Goal: Task Accomplishment & Management: Use online tool/utility

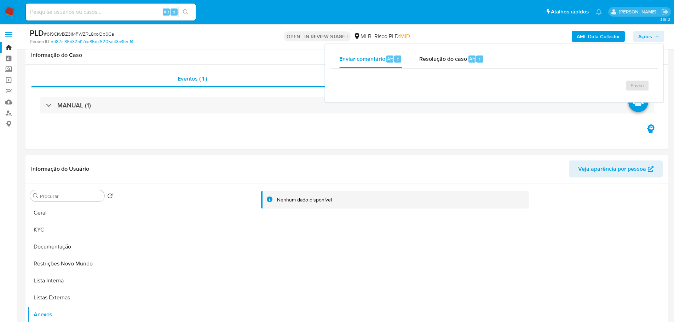
select select "10"
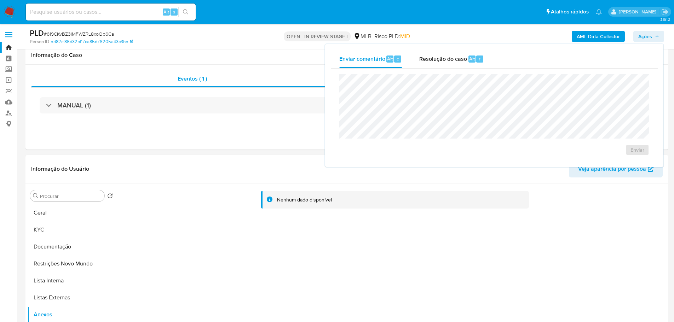
scroll to position [49, 0]
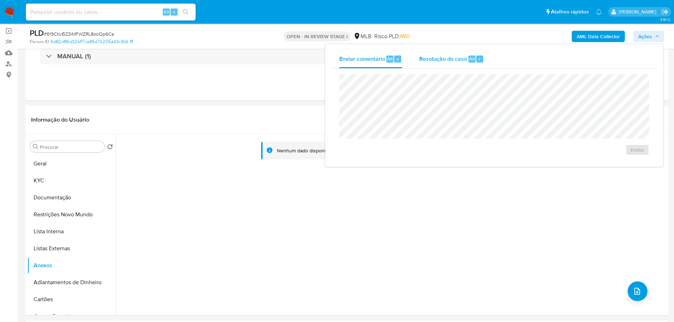
click at [441, 62] on span "Resolução do caso" at bounding box center [443, 58] width 48 height 8
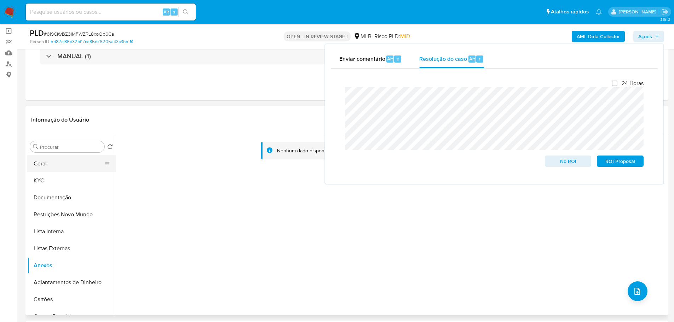
click at [52, 161] on button "Geral" at bounding box center [68, 163] width 83 height 17
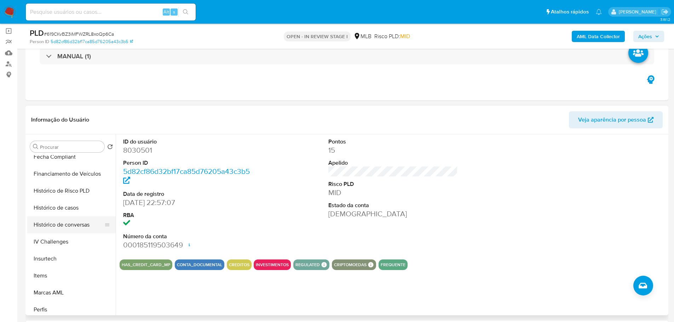
scroll to position [261, 0]
click at [64, 228] on button "Histórico de casos" at bounding box center [68, 225] width 83 height 17
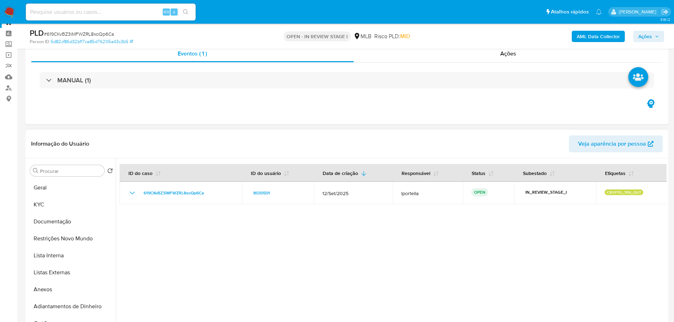
scroll to position [0, 0]
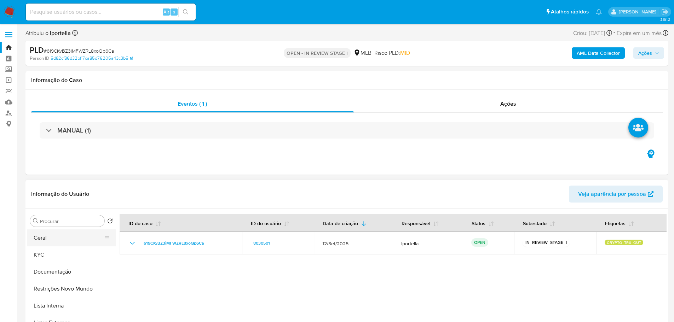
click at [69, 236] on button "Geral" at bounding box center [68, 238] width 83 height 17
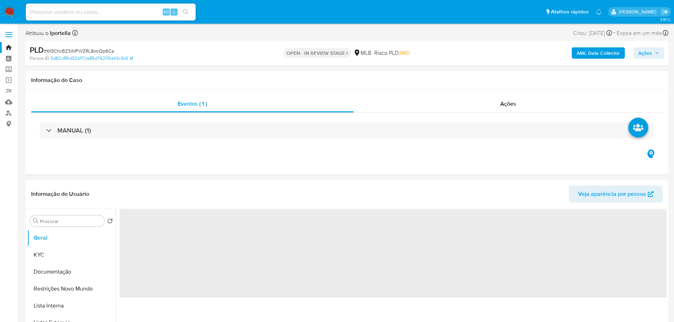
scroll to position [71, 0]
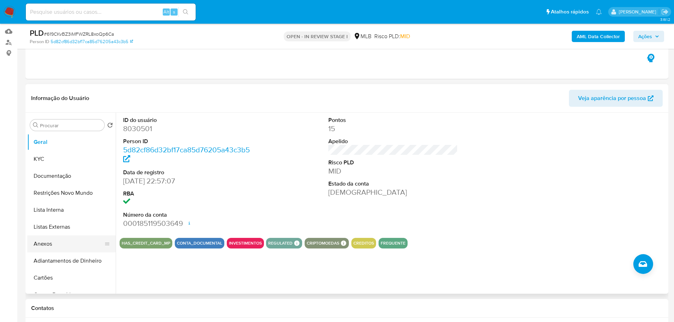
click at [54, 243] on button "Anexos" at bounding box center [68, 244] width 83 height 17
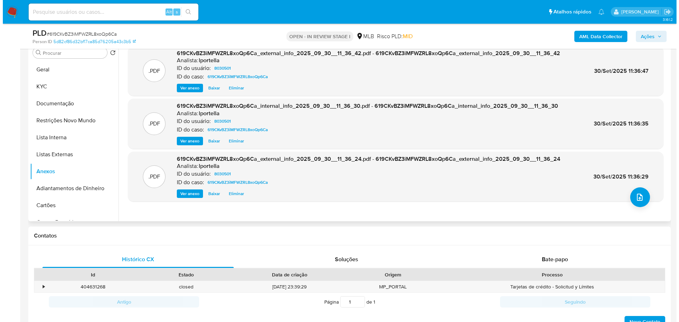
scroll to position [106, 0]
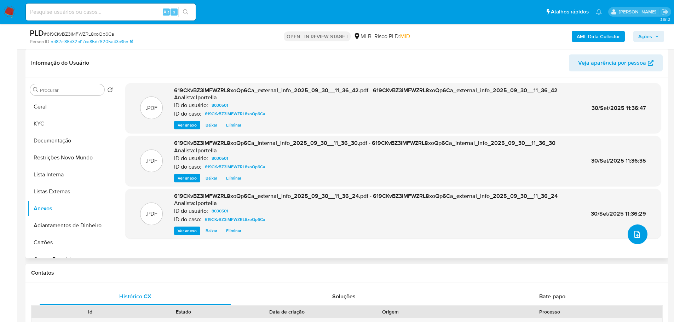
click at [632, 239] on button "upload-file" at bounding box center [637, 235] width 20 height 20
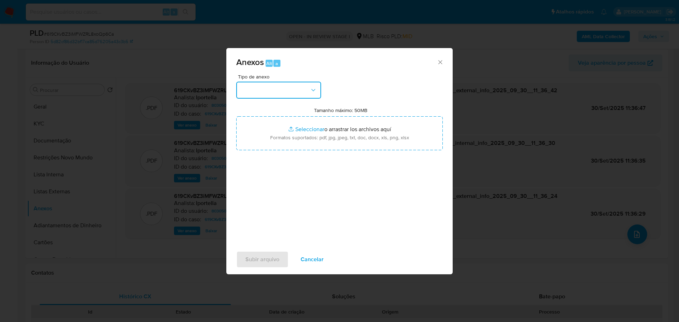
click at [305, 93] on button "button" at bounding box center [278, 90] width 85 height 17
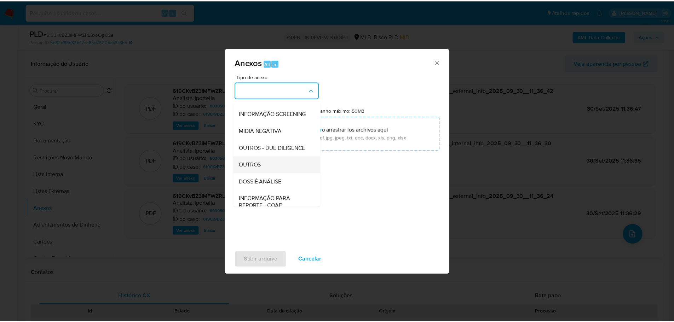
scroll to position [109, 0]
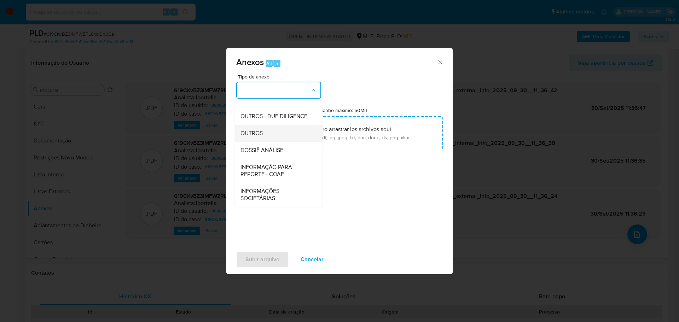
click at [256, 132] on span "OUTROS" at bounding box center [252, 133] width 22 height 7
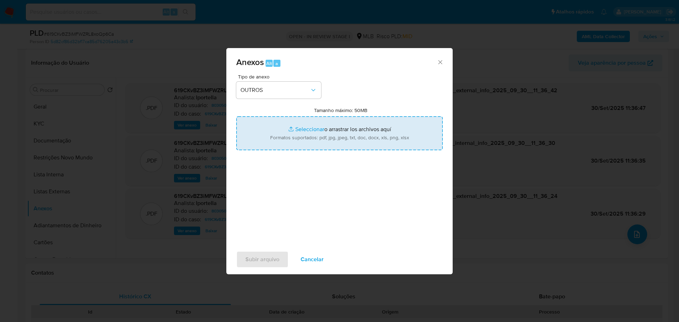
type input "C:\fakepath\SAR - XXX - CPF 01189534789 - ANDERSON AUGUSTO NUNES BONFIM.pdf"
click at [268, 261] on span "Subir arquivo" at bounding box center [262, 260] width 34 height 16
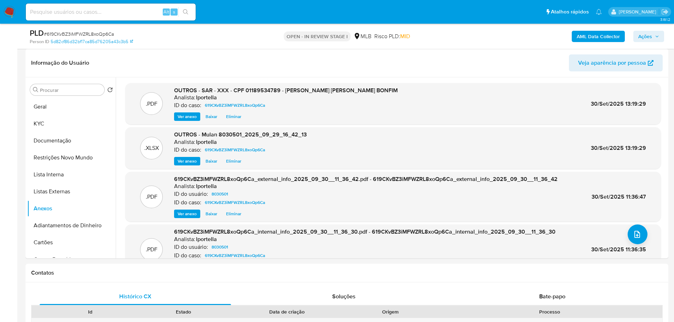
click at [650, 33] on span "Ações" at bounding box center [645, 36] width 14 height 11
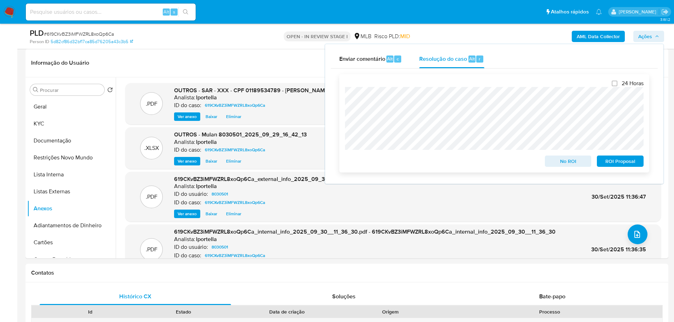
click at [618, 163] on span "ROI Proposal" at bounding box center [620, 161] width 37 height 10
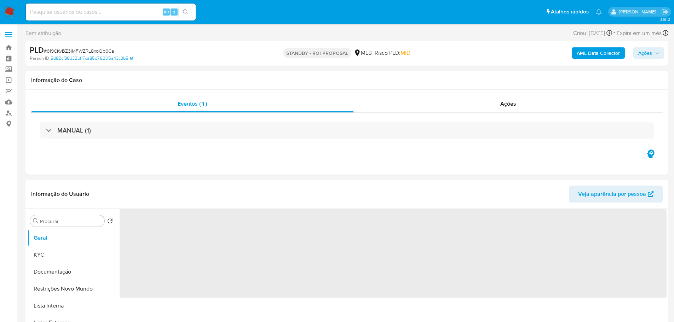
select select "10"
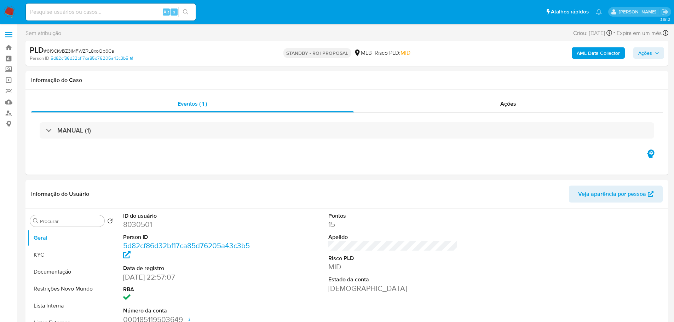
click at [84, 46] on div "PLD # 619CKvBZ3iMFWZRL8xoQp6Ca" at bounding box center [134, 50] width 209 height 11
click at [87, 50] on span "# 619CKvBZ3iMFWZRL8xoQp6Ca" at bounding box center [79, 50] width 70 height 7
copy span "619CKvBZ3iMFWZRL8xoQp6Ca"
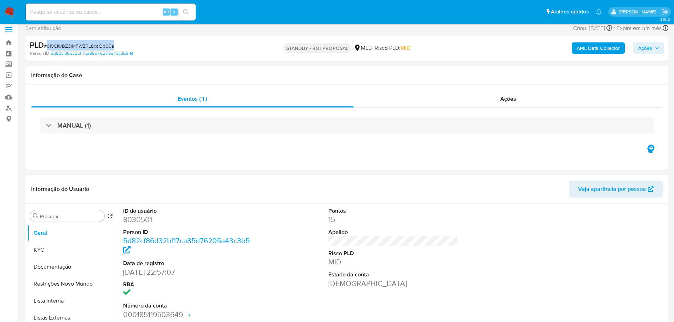
scroll to position [71, 0]
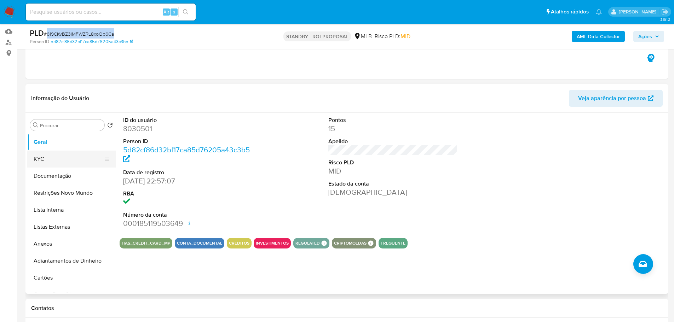
click at [58, 157] on button "KYC" at bounding box center [68, 159] width 83 height 17
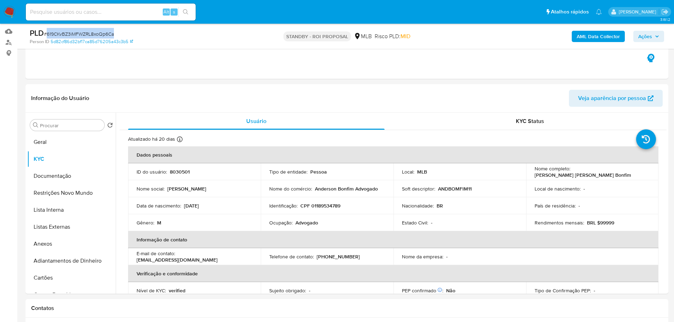
click at [10, 13] on img at bounding box center [10, 12] width 12 height 12
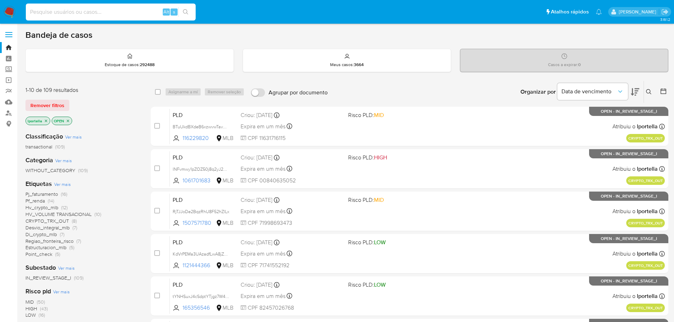
click at [92, 9] on input at bounding box center [111, 11] width 170 height 9
paste input "lNFvmwy1pZOZ50j8q2yJ25Cd"
type input "lNFvmwy1pZOZ50j8q2yJ25Cd"
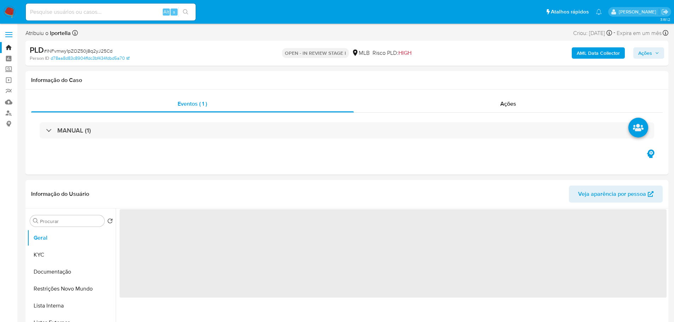
select select "10"
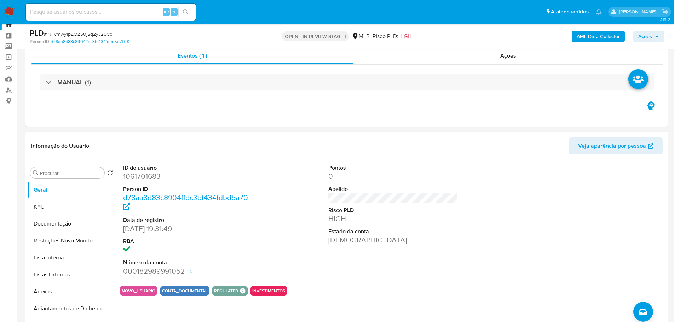
scroll to position [35, 0]
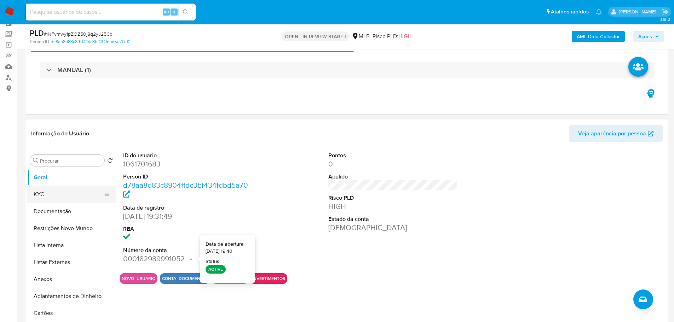
click at [35, 191] on button "KYC" at bounding box center [68, 194] width 83 height 17
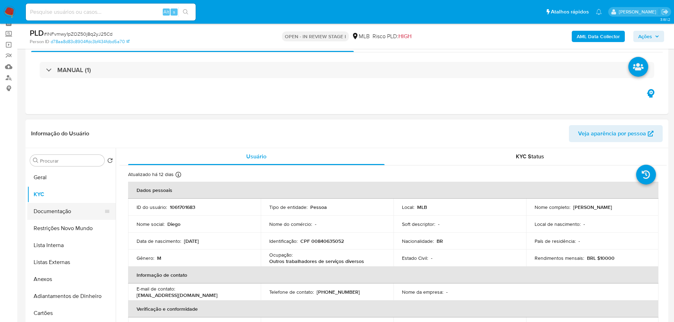
click at [52, 213] on button "Documentação" at bounding box center [68, 211] width 83 height 17
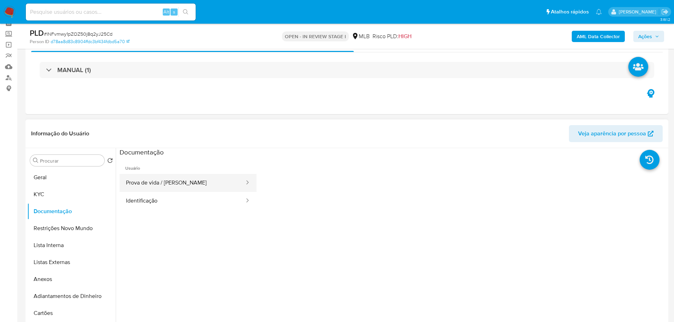
click at [150, 185] on button "Prova de vida / [PERSON_NAME]" at bounding box center [183, 183] width 126 height 18
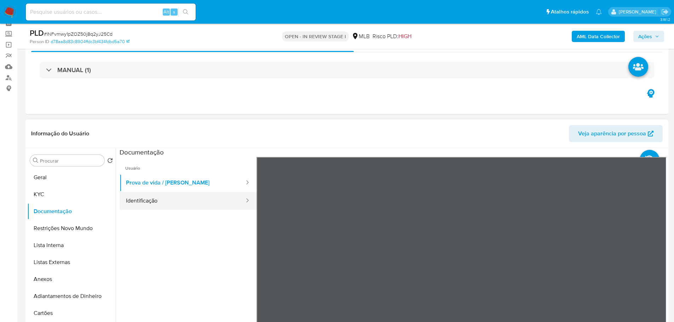
drag, startPoint x: 167, startPoint y: 201, endPoint x: 144, endPoint y: 202, distance: 23.0
click at [164, 201] on button "Identificação" at bounding box center [183, 201] width 126 height 18
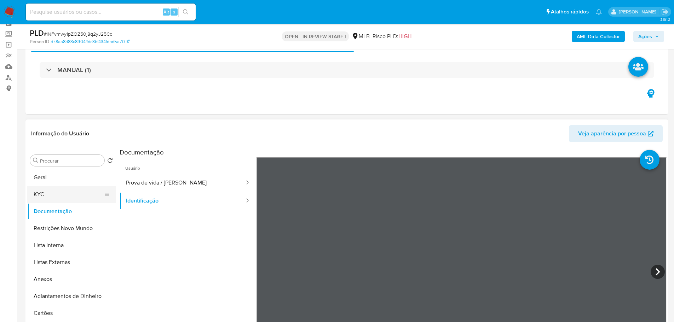
click at [53, 193] on button "KYC" at bounding box center [68, 194] width 83 height 17
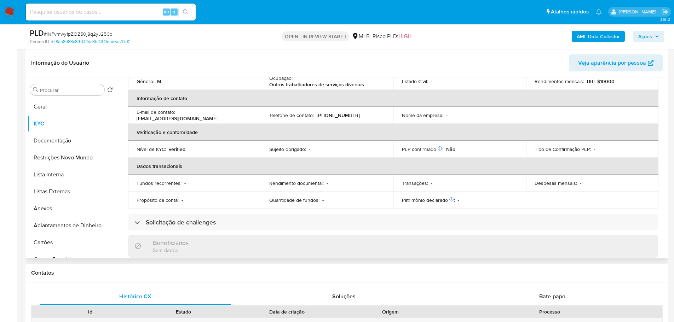
scroll to position [47, 0]
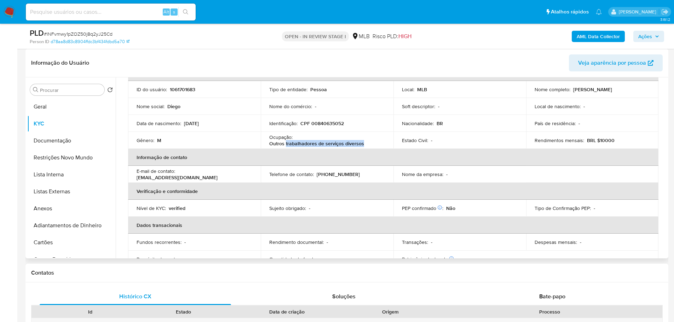
drag, startPoint x: 363, startPoint y: 143, endPoint x: 285, endPoint y: 145, distance: 77.5
click at [285, 145] on div "Ocupação : Outros trabalhadores de serviços diversos" at bounding box center [327, 140] width 116 height 13
copy p "trabalhadores de serviços diversos"
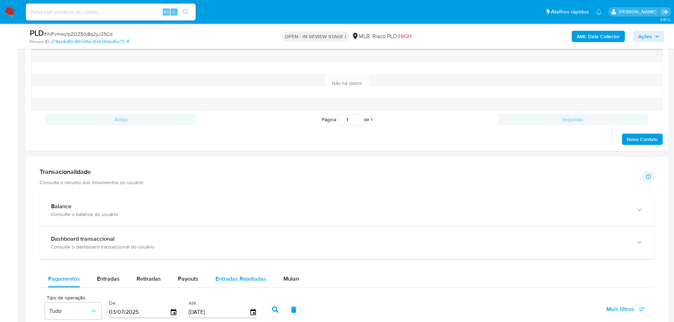
scroll to position [460, 0]
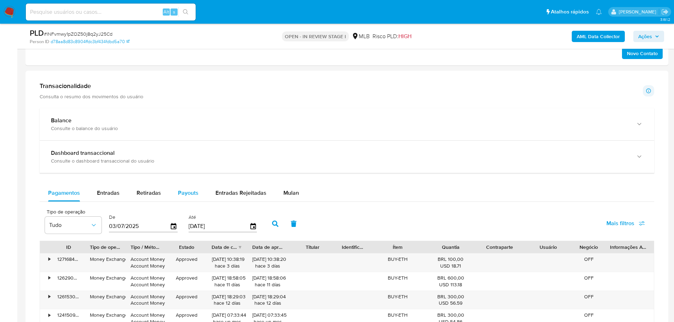
click at [179, 196] on span "Payouts" at bounding box center [188, 193] width 21 height 8
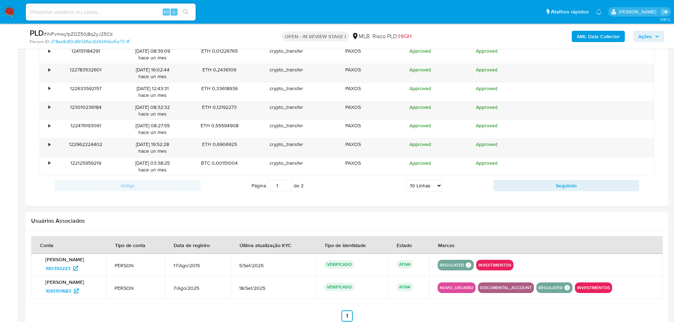
scroll to position [637, 0]
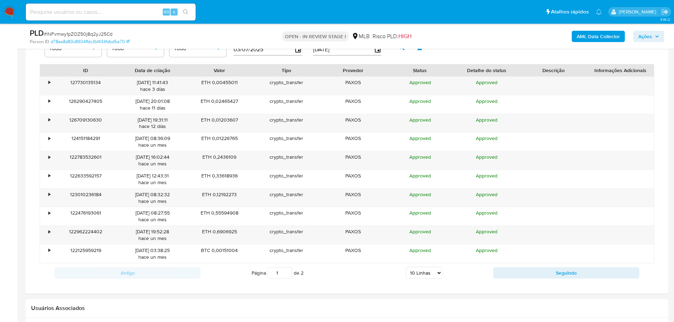
click at [436, 274] on select "5 Linhas 10 Linhas 20 Linhas 25 Linhas 50 Linhas 100 Linhas" at bounding box center [424, 273] width 36 height 12
select select "100"
click at [406, 267] on select "5 Linhas 10 Linhas 20 Linhas 25 Linhas 50 Linhas 100 Linhas" at bounding box center [424, 273] width 36 height 12
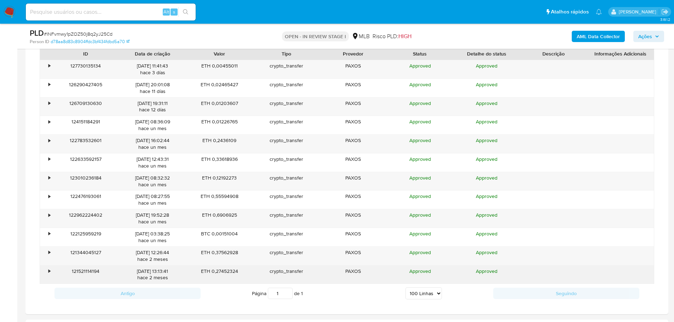
scroll to position [672, 0]
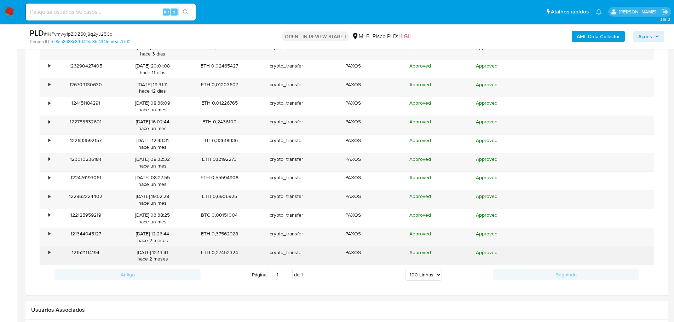
click at [52, 253] on div "•" at bounding box center [46, 256] width 12 height 18
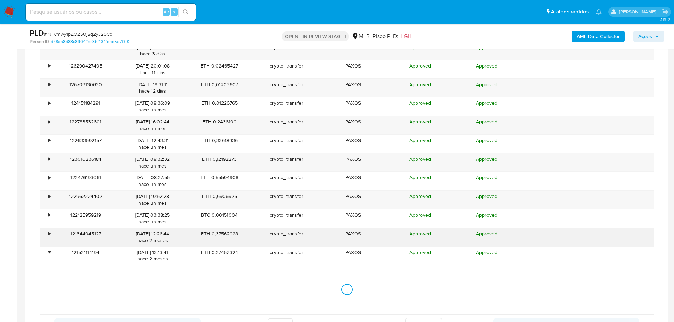
click at [47, 240] on div "•" at bounding box center [46, 237] width 12 height 18
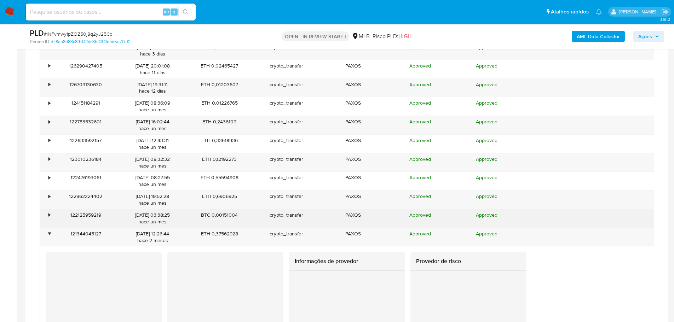
click at [50, 214] on div "•" at bounding box center [49, 215] width 2 height 7
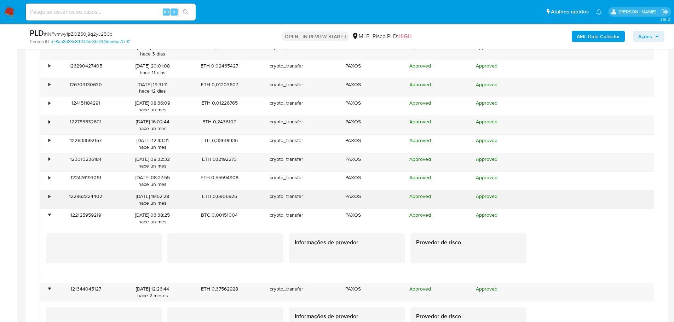
click at [48, 192] on div "•" at bounding box center [46, 200] width 12 height 18
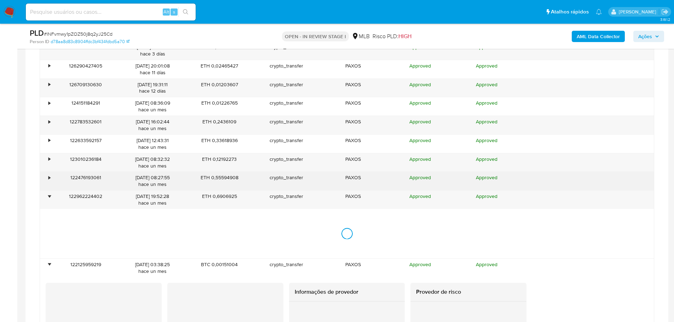
click at [47, 173] on div "•" at bounding box center [46, 181] width 12 height 18
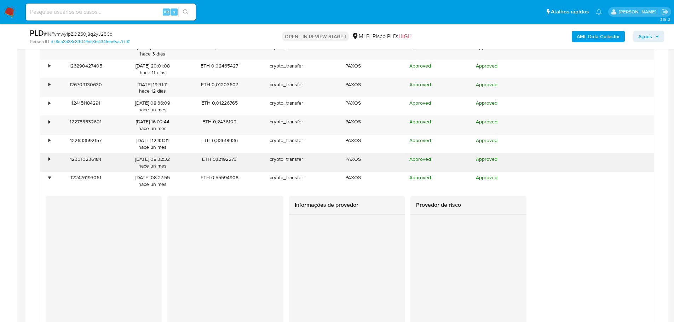
click at [47, 156] on div "•" at bounding box center [46, 163] width 12 height 18
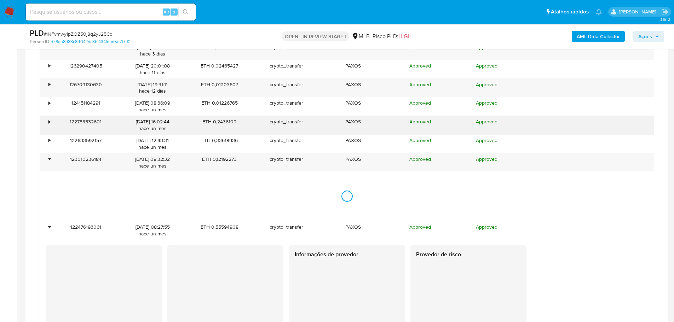
drag, startPoint x: 50, startPoint y: 141, endPoint x: 50, endPoint y: 131, distance: 9.9
click at [50, 140] on div "•" at bounding box center [49, 140] width 2 height 7
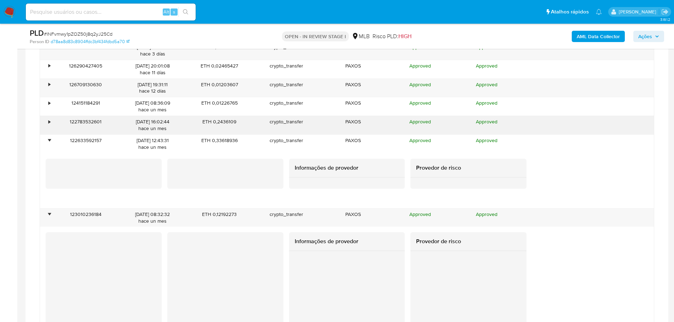
click at [50, 120] on div "•" at bounding box center [49, 121] width 2 height 7
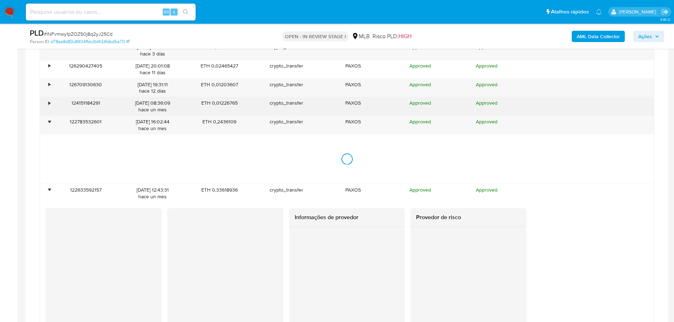
click at [52, 98] on div "124151184291" at bounding box center [85, 106] width 67 height 18
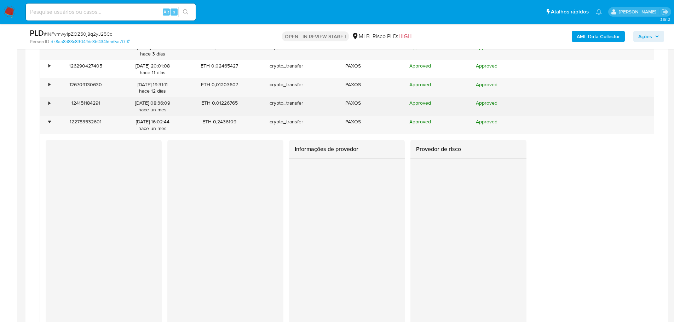
click at [49, 102] on div "•" at bounding box center [49, 103] width 2 height 7
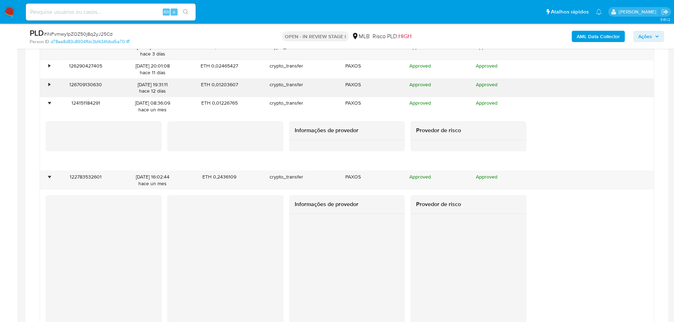
click at [52, 81] on div "•" at bounding box center [46, 88] width 12 height 18
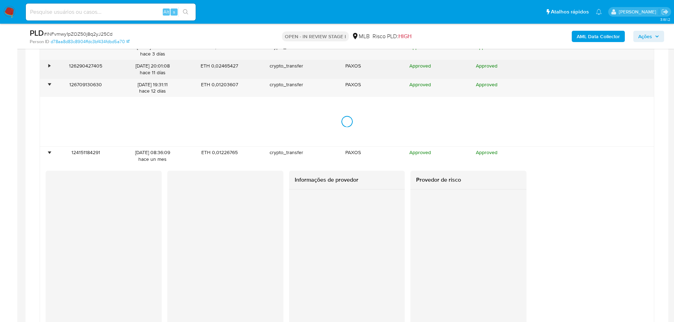
click at [51, 60] on div "•" at bounding box center [46, 69] width 12 height 18
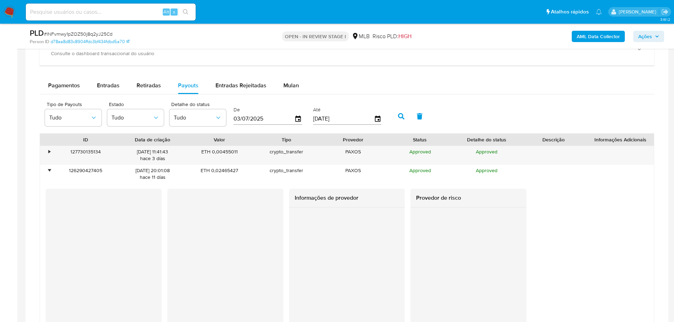
scroll to position [566, 0]
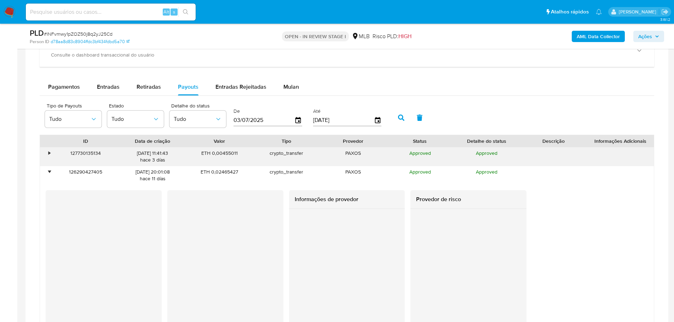
click at [47, 152] on div "•" at bounding box center [46, 156] width 12 height 18
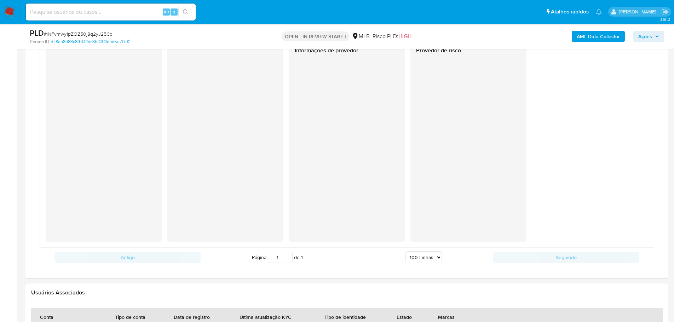
scroll to position [3224, 0]
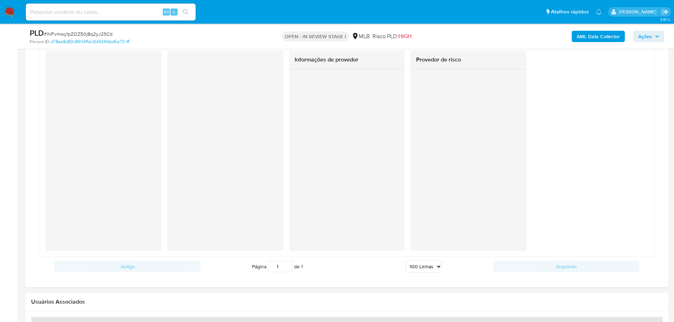
drag, startPoint x: 569, startPoint y: 175, endPoint x: 545, endPoint y: 154, distance: 32.3
click at [569, 175] on div "Informações de provedor Provedor de risco" at bounding box center [347, 151] width 602 height 201
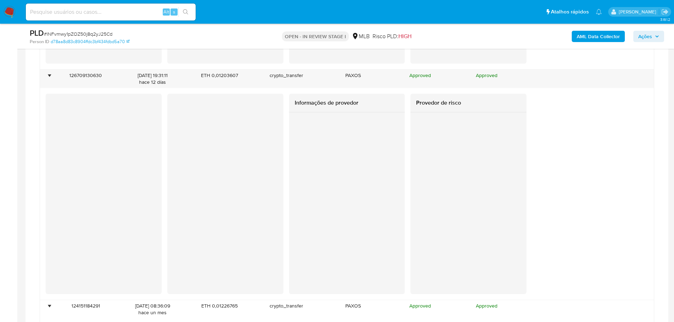
scroll to position [1117, 0]
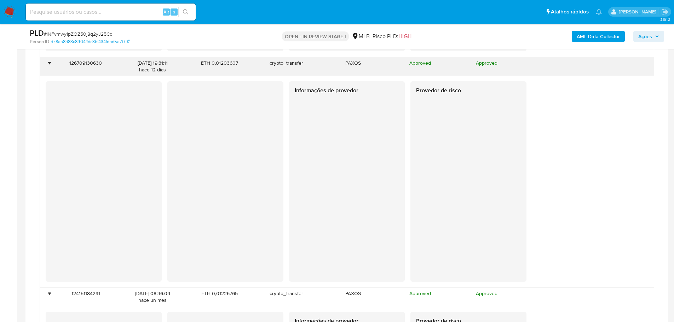
drag, startPoint x: 507, startPoint y: 75, endPoint x: 504, endPoint y: 72, distance: 4.5
click at [507, 75] on div "Approved" at bounding box center [486, 66] width 67 height 18
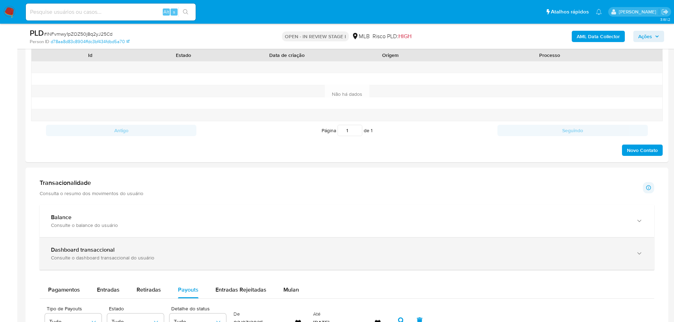
scroll to position [402, 0]
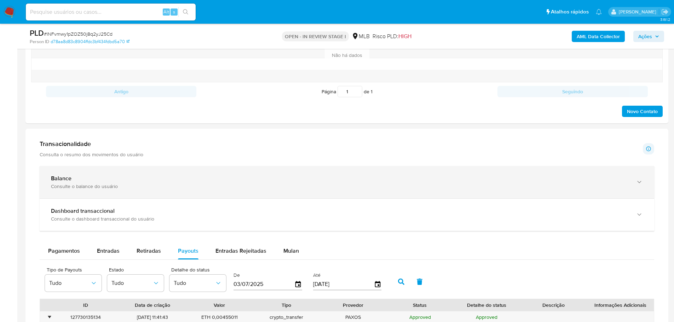
click at [637, 186] on icon "button" at bounding box center [639, 182] width 7 height 7
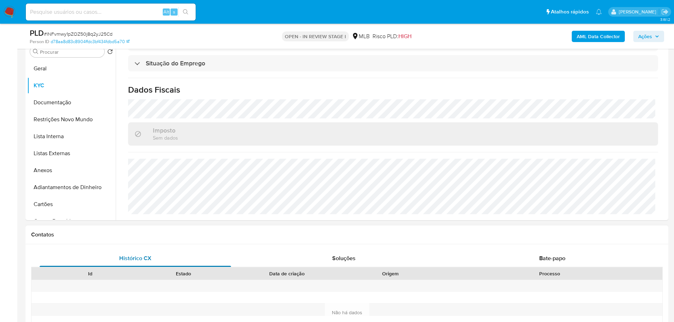
scroll to position [154, 0]
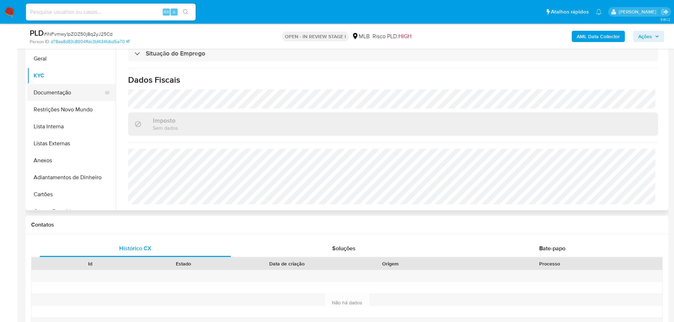
click at [65, 95] on button "Documentação" at bounding box center [68, 92] width 83 height 17
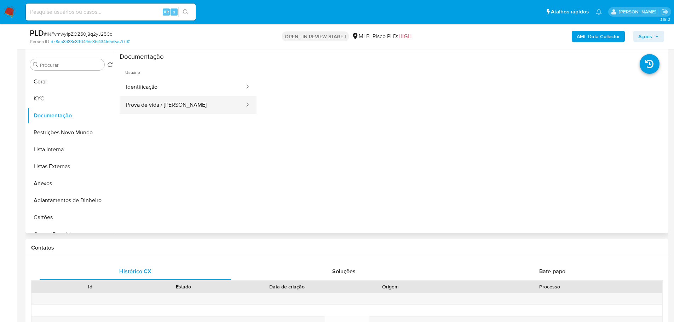
scroll to position [119, 0]
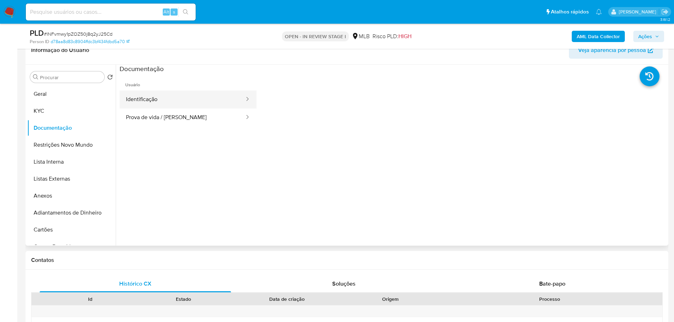
click at [188, 107] on button "Identificação" at bounding box center [183, 100] width 126 height 18
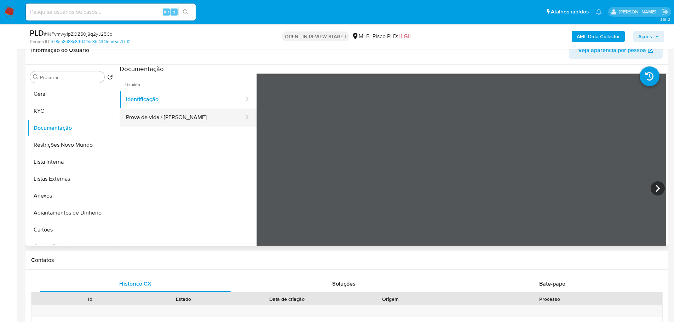
click at [182, 120] on button "Prova de vida / [PERSON_NAME]" at bounding box center [183, 118] width 126 height 18
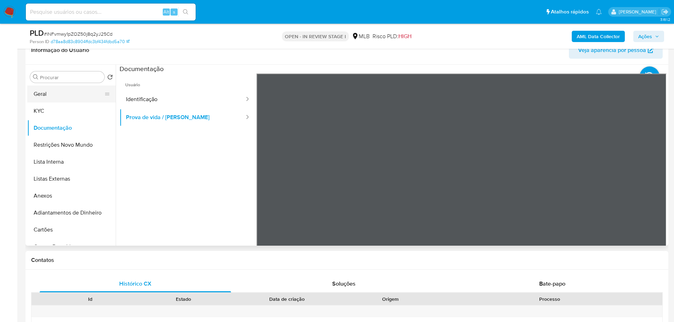
click at [50, 88] on button "Geral" at bounding box center [68, 94] width 83 height 17
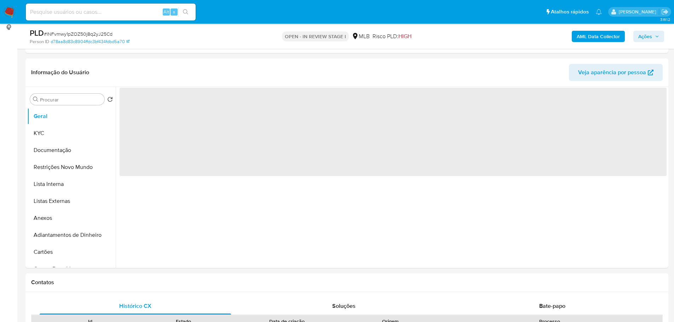
scroll to position [88, 0]
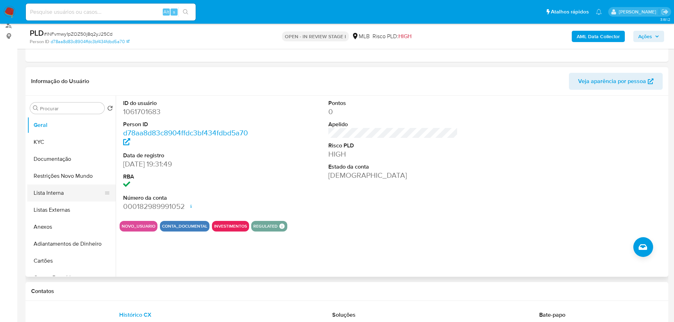
drag, startPoint x: 120, startPoint y: 287, endPoint x: 63, endPoint y: 199, distance: 104.7
click at [119, 288] on div "Contatos" at bounding box center [346, 291] width 643 height 19
click at [44, 137] on button "KYC" at bounding box center [68, 142] width 83 height 17
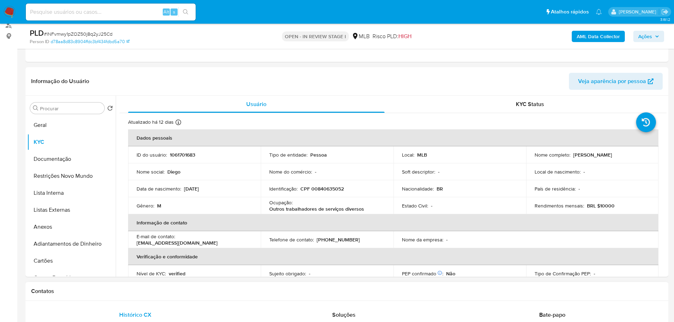
click at [151, 292] on h1 "Contatos" at bounding box center [346, 291] width 631 height 7
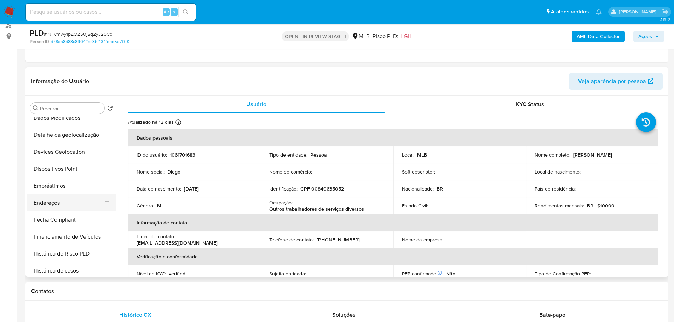
click at [51, 208] on button "Endereços" at bounding box center [68, 203] width 83 height 17
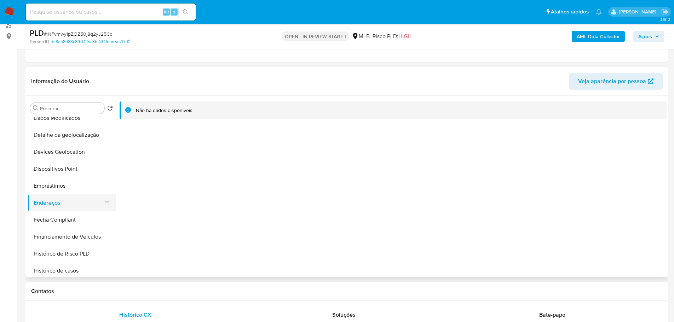
drag, startPoint x: 147, startPoint y: 294, endPoint x: 77, endPoint y: 197, distance: 119.4
click at [141, 289] on h1 "Contatos" at bounding box center [346, 291] width 631 height 7
click at [63, 138] on button "Detalhe da geolocalização" at bounding box center [68, 135] width 83 height 17
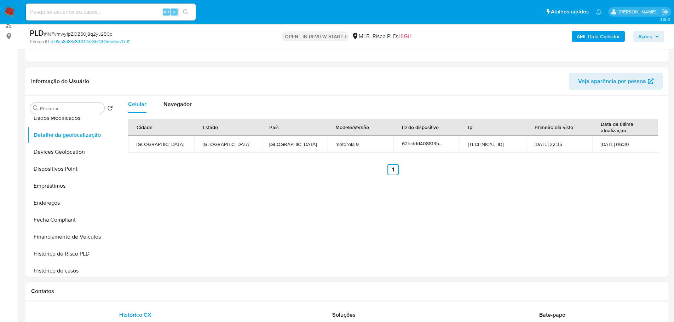
click at [121, 286] on div "Contatos" at bounding box center [346, 291] width 643 height 19
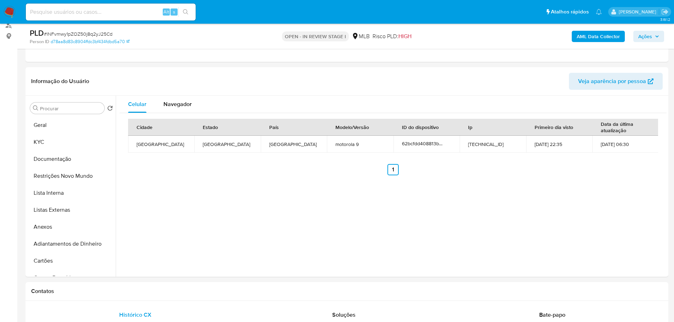
drag, startPoint x: 60, startPoint y: 174, endPoint x: 10, endPoint y: 184, distance: 51.1
click at [58, 174] on button "Restrições Novo Mundo" at bounding box center [71, 176] width 88 height 17
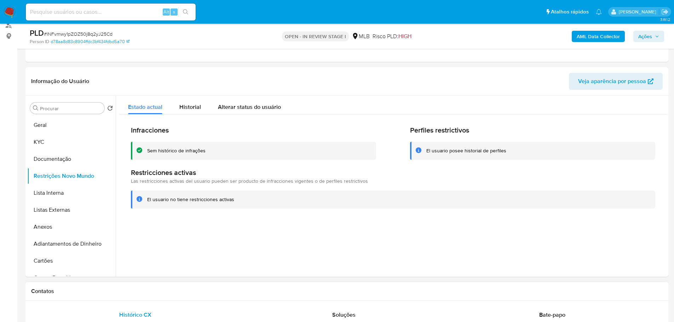
drag, startPoint x: 143, startPoint y: 291, endPoint x: 137, endPoint y: 291, distance: 5.7
click at [137, 291] on h1 "Contatos" at bounding box center [346, 291] width 631 height 7
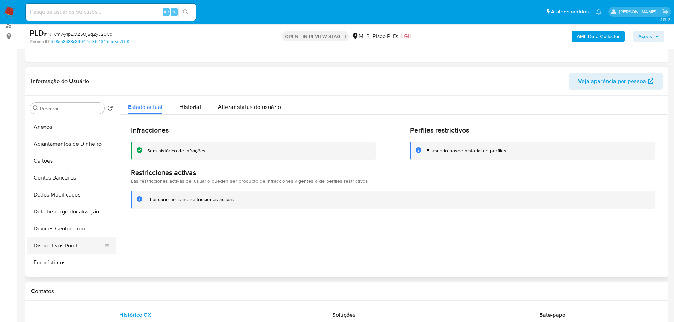
scroll to position [141, 0]
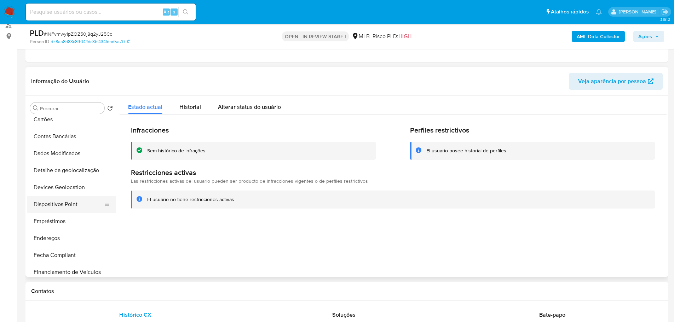
click at [56, 199] on button "Dispositivos Point" at bounding box center [68, 204] width 83 height 17
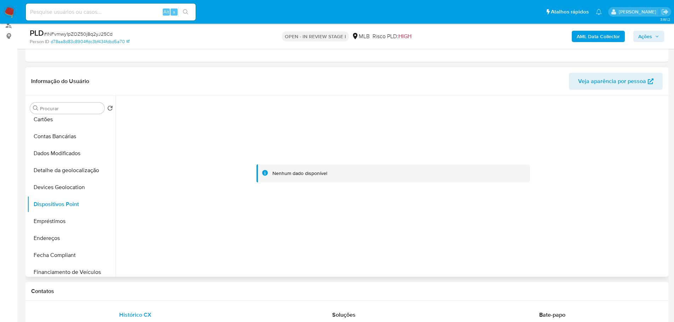
click at [585, 172] on div at bounding box center [393, 174] width 547 height 156
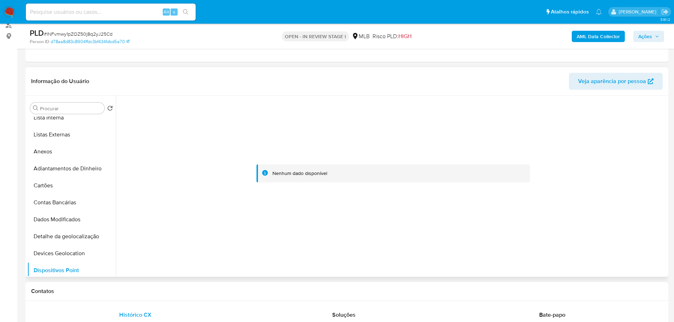
scroll to position [0, 0]
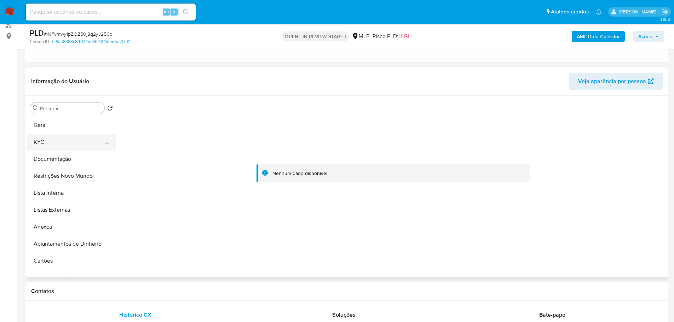
click at [58, 146] on button "KYC" at bounding box center [68, 142] width 83 height 17
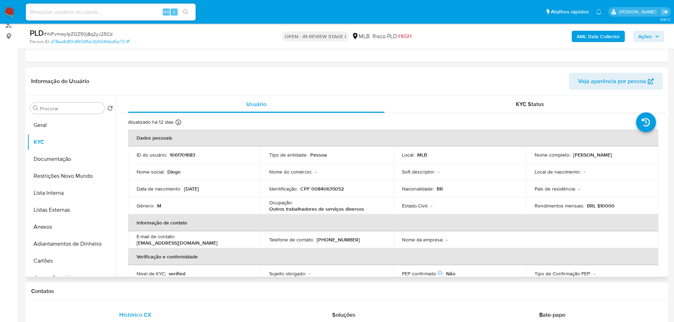
click at [335, 191] on p "CPF 00840635052" at bounding box center [322, 189] width 44 height 6
copy p "00840635052"
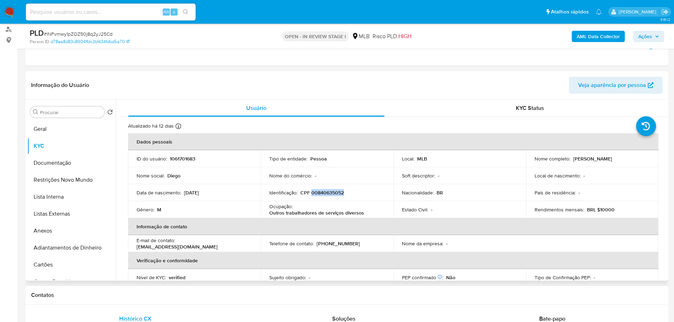
scroll to position [106, 0]
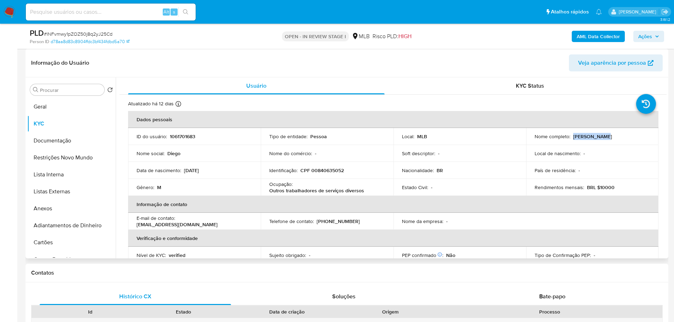
drag, startPoint x: 596, startPoint y: 137, endPoint x: 572, endPoint y: 138, distance: 24.1
click at [572, 138] on div "Nome completo : Diego Fonini" at bounding box center [592, 136] width 116 height 6
copy p "Diego Fonini"
click at [58, 97] on div "Procurar Retornar ao pedido padrão Geral KYC Documentação Restrições Novo Mundo…" at bounding box center [71, 169] width 88 height 180
click at [58, 102] on button "Geral" at bounding box center [68, 106] width 83 height 17
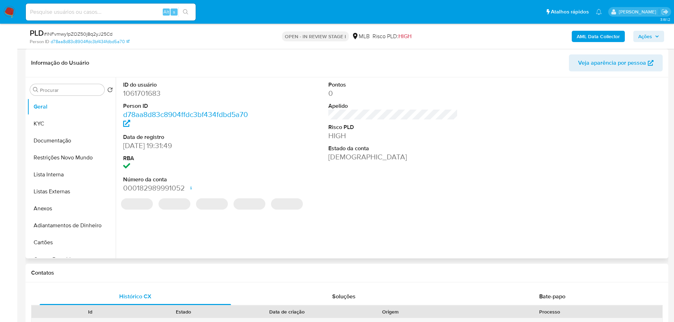
click at [137, 96] on dd "1061701683" at bounding box center [188, 93] width 130 height 10
copy dd "1061701683"
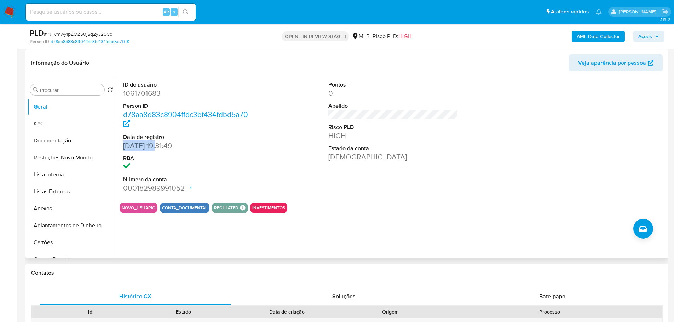
drag, startPoint x: 160, startPoint y: 149, endPoint x: 123, endPoint y: 147, distance: 37.5
click at [123, 147] on div "ID do usuário 1061701683 Person ID d78aa8d83c8904ffdc3bf434fdbd5a70 Data de reg…" at bounding box center [188, 137] width 137 height 120
copy dd "07/08/2025"
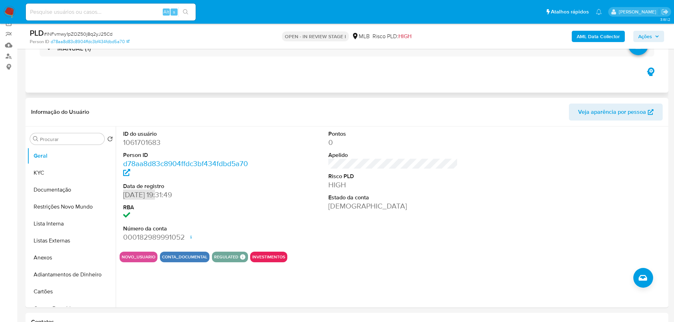
scroll to position [0, 0]
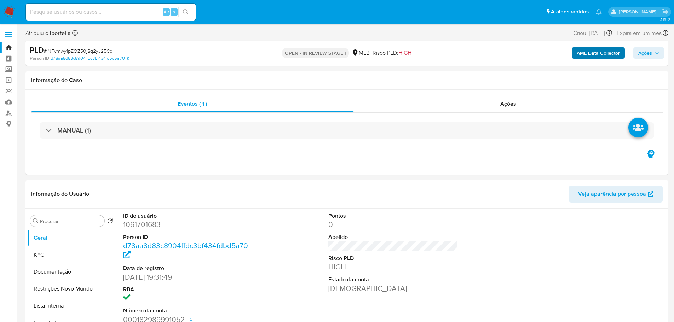
drag, startPoint x: 611, startPoint y: 43, endPoint x: 612, endPoint y: 50, distance: 6.8
click at [611, 45] on div "PLD # lNFvmwy1pZOZ50j8q2yJ25Cd Person ID d78aa8d83c8904ffdc3bf434fdbd5a70 OPEN …" at bounding box center [346, 53] width 643 height 25
click at [611, 51] on b "AML Data Collector" at bounding box center [598, 52] width 43 height 11
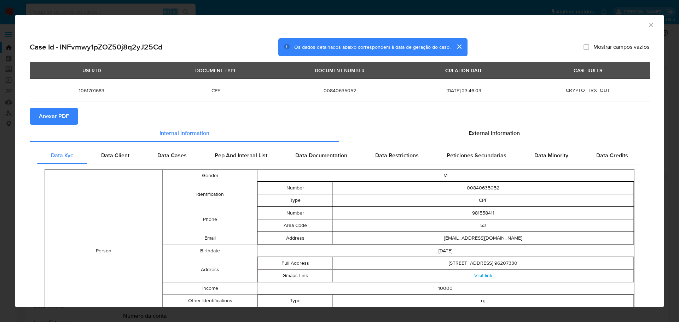
click at [44, 116] on span "Anexar PDF" at bounding box center [54, 117] width 30 height 16
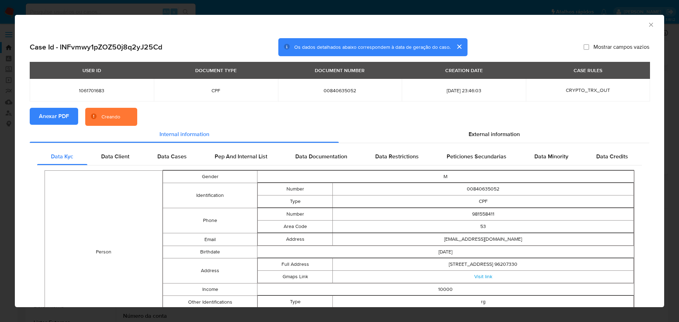
click at [649, 24] on icon "Fechar a janela" at bounding box center [651, 25] width 4 height 4
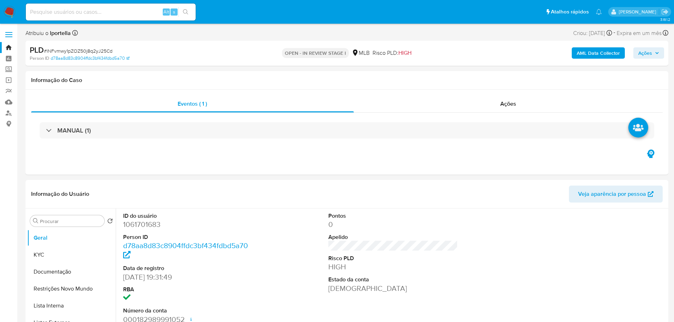
click at [648, 54] on span "Ações" at bounding box center [645, 52] width 14 height 11
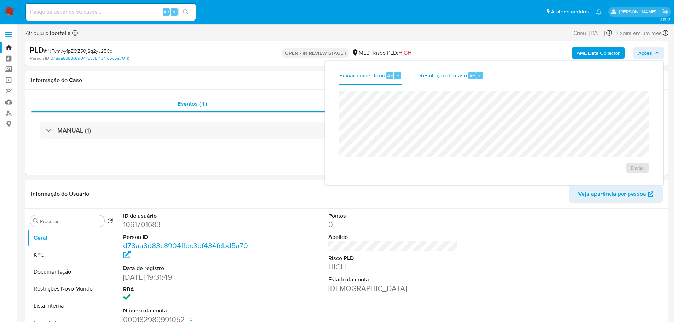
click at [439, 77] on span "Resolução do caso" at bounding box center [443, 75] width 48 height 8
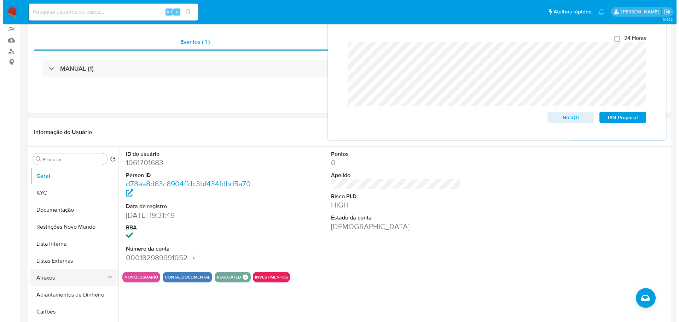
scroll to position [71, 0]
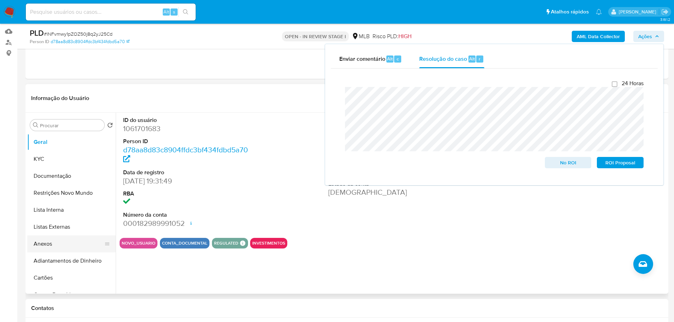
click at [67, 239] on button "Anexos" at bounding box center [68, 244] width 83 height 17
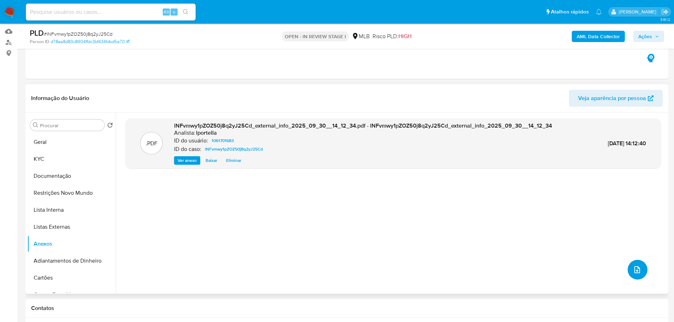
click at [638, 274] on button "upload-file" at bounding box center [637, 270] width 20 height 20
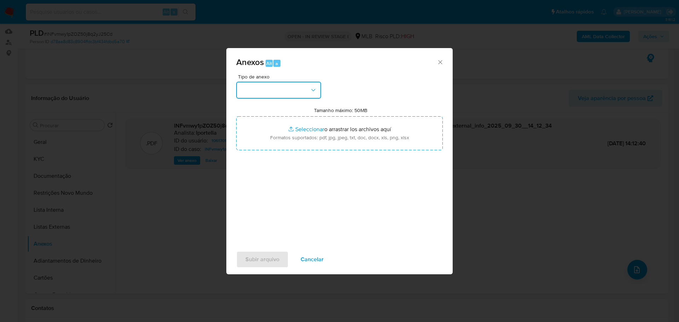
click at [271, 92] on button "button" at bounding box center [278, 90] width 85 height 17
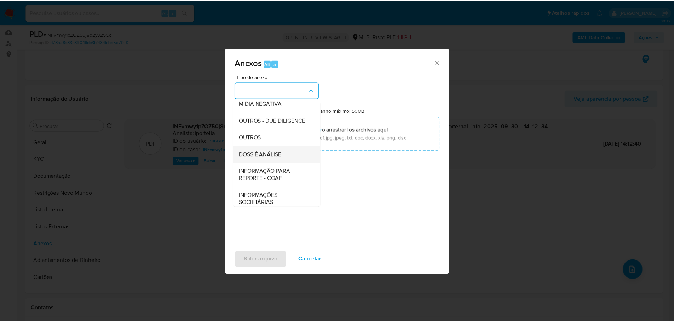
scroll to position [109, 0]
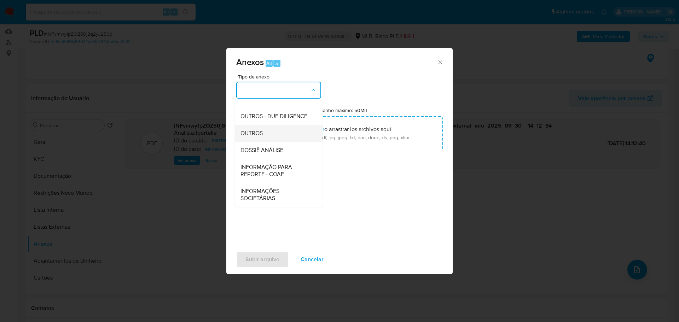
click at [257, 138] on div "OUTROS" at bounding box center [277, 133] width 72 height 17
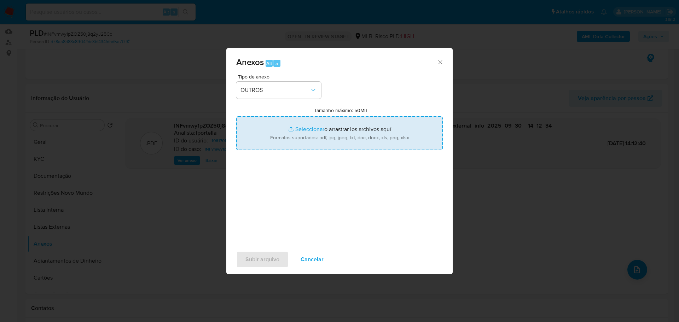
type input "C:\fakepath\Declínio - lNFvmwy1pZOZ50j8q2yJ25Cd - CPF 00840635052 - DIEGO FONIN…"
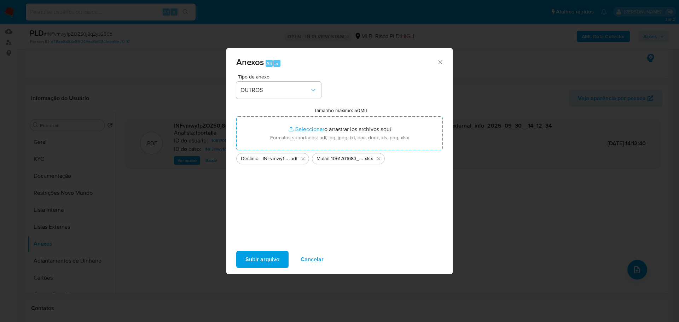
click at [270, 262] on span "Subir arquivo" at bounding box center [262, 260] width 34 height 16
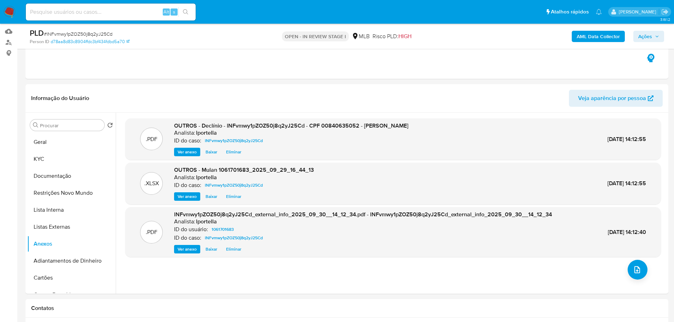
click at [647, 35] on span "Ações" at bounding box center [645, 36] width 14 height 11
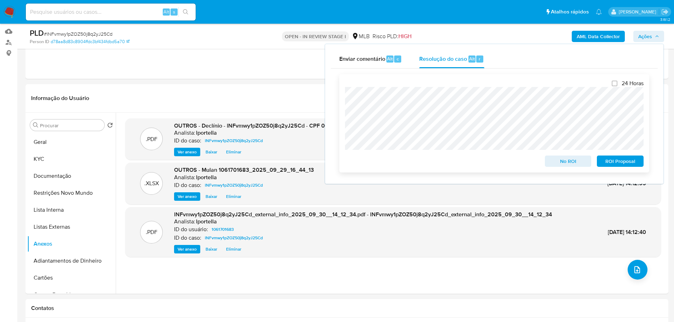
click at [577, 161] on span "No ROI" at bounding box center [568, 161] width 37 height 10
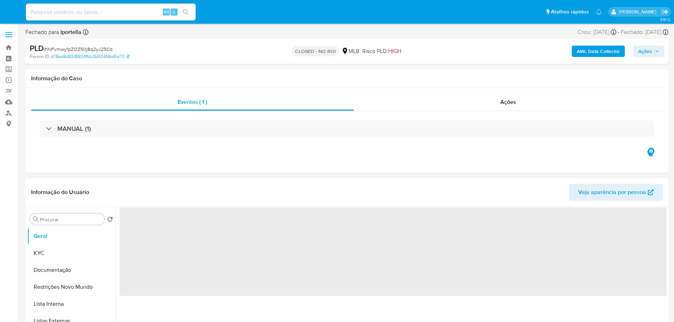
select select "10"
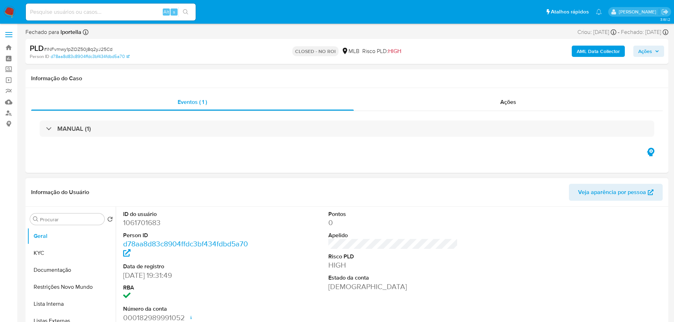
drag, startPoint x: 227, startPoint y: 3, endPoint x: 412, endPoint y: 208, distance: 276.0
click at [412, 208] on div "Pontos 0 Apelido Risco PLD HIGH Estado da conta Ativa" at bounding box center [393, 267] width 137 height 120
click at [7, 8] on img at bounding box center [10, 12] width 12 height 12
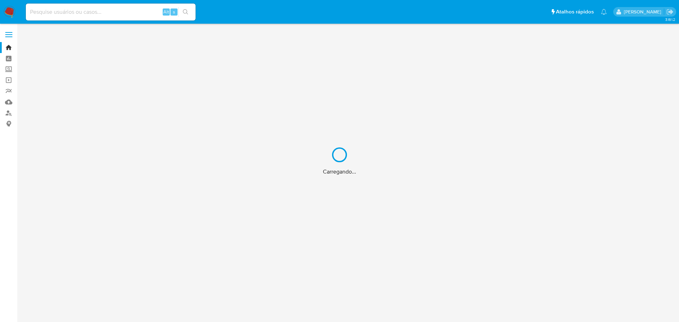
click at [50, 9] on div "Carregando..." at bounding box center [339, 161] width 679 height 322
click at [54, 13] on div "Carregando..." at bounding box center [339, 161] width 679 height 322
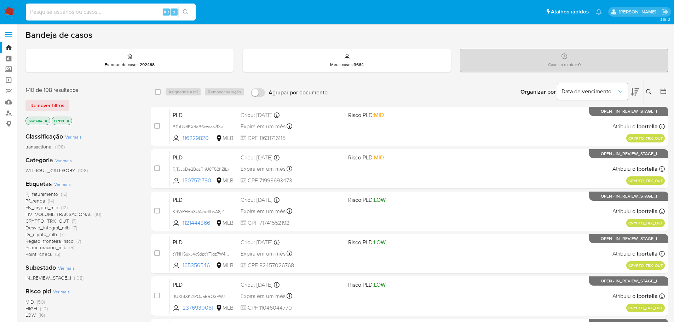
click at [54, 13] on input at bounding box center [111, 11] width 170 height 9
paste input "KdVrPEMa3UAzadfLwA8jZRqu"
type input "KdVrPEMa3UAzadfLwA8jZRqu"
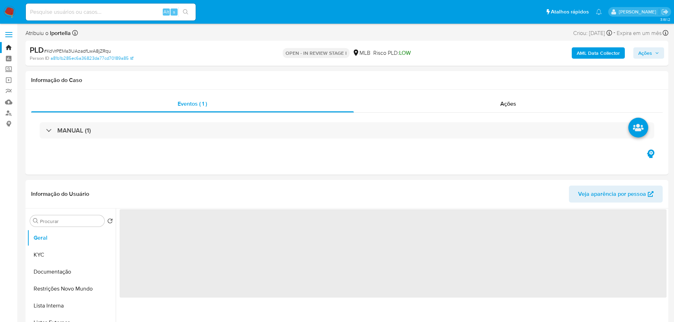
select select "10"
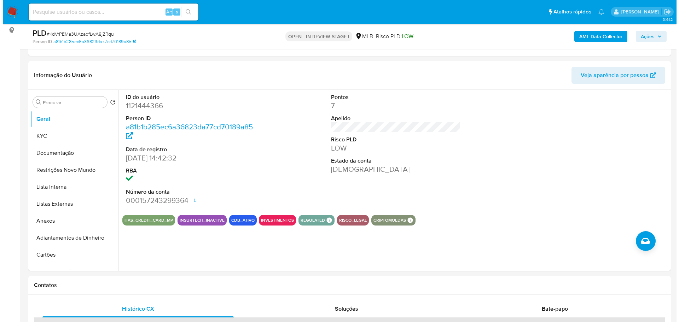
scroll to position [106, 0]
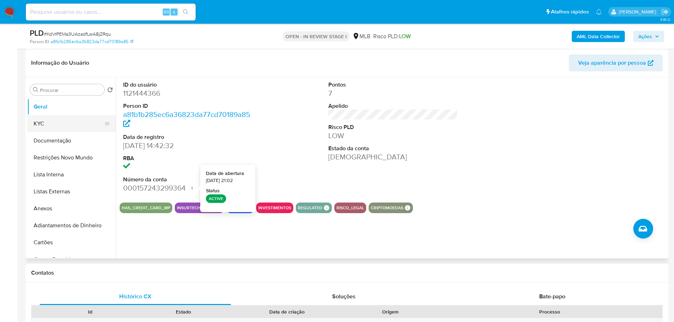
click at [59, 124] on button "KYC" at bounding box center [68, 123] width 83 height 17
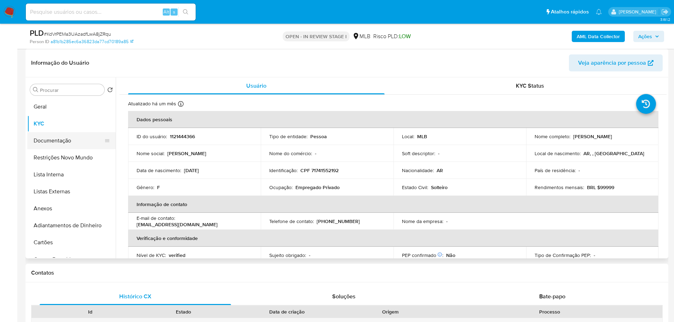
click at [71, 142] on button "Documentação" at bounding box center [68, 140] width 83 height 17
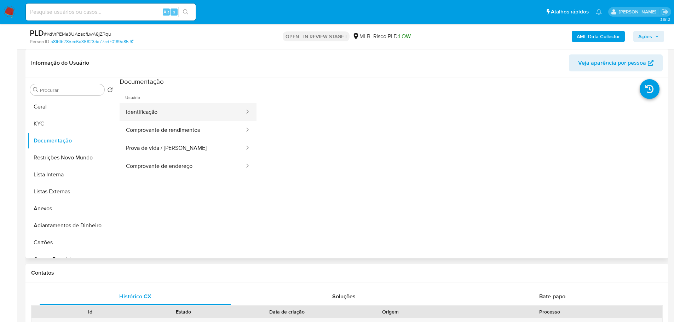
click at [213, 118] on button "Identificação" at bounding box center [183, 112] width 126 height 18
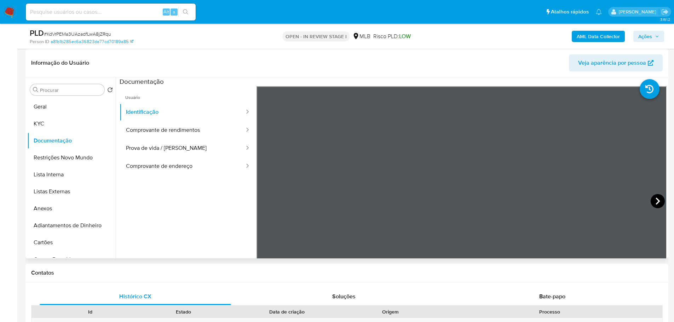
click at [656, 197] on icon at bounding box center [657, 201] width 14 height 14
click at [170, 128] on button "Comprovante de rendimentos" at bounding box center [183, 130] width 126 height 18
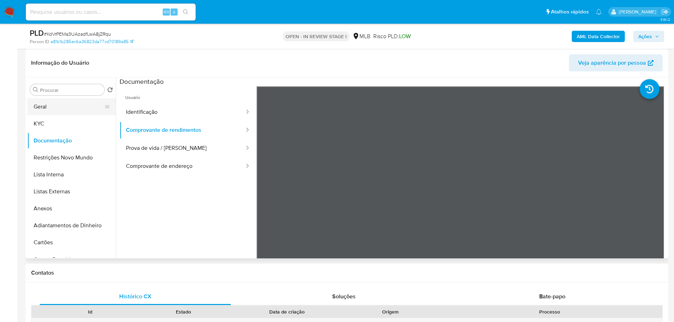
click at [37, 110] on button "Geral" at bounding box center [68, 106] width 83 height 17
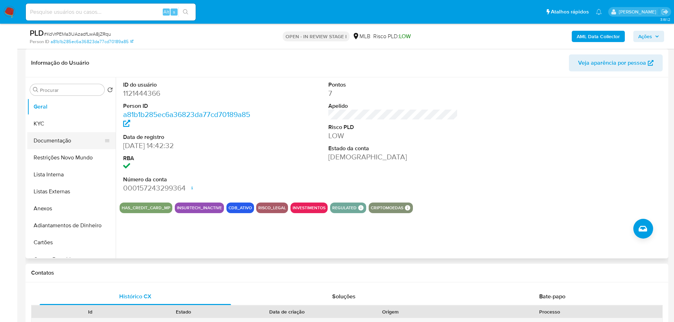
click at [63, 140] on button "Documentação" at bounding box center [68, 140] width 83 height 17
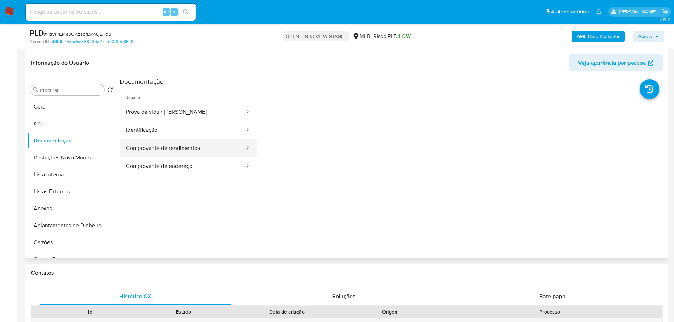
click at [185, 147] on button "Comprovante de rendimentos" at bounding box center [183, 148] width 126 height 18
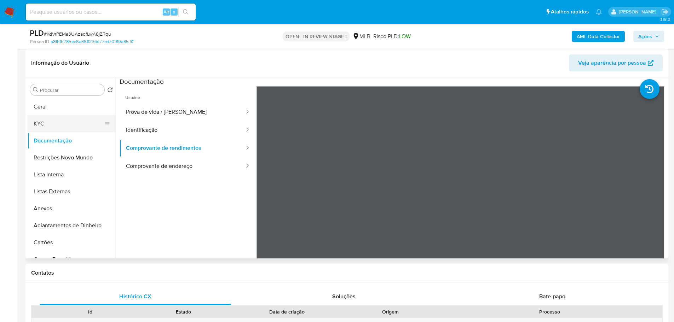
click at [66, 124] on button "KYC" at bounding box center [68, 123] width 83 height 17
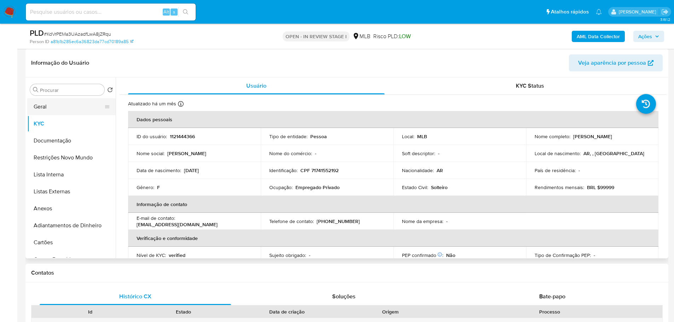
click at [66, 107] on button "Geral" at bounding box center [68, 106] width 83 height 17
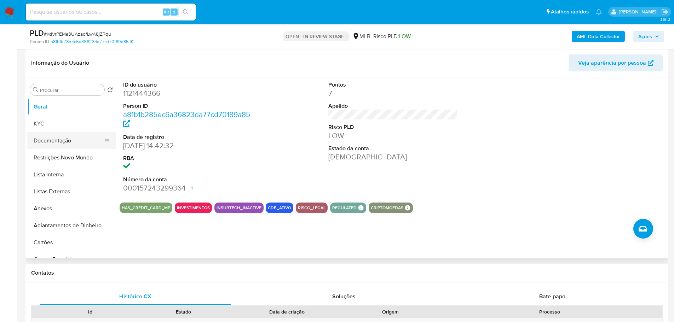
click at [50, 140] on button "Documentação" at bounding box center [68, 140] width 83 height 17
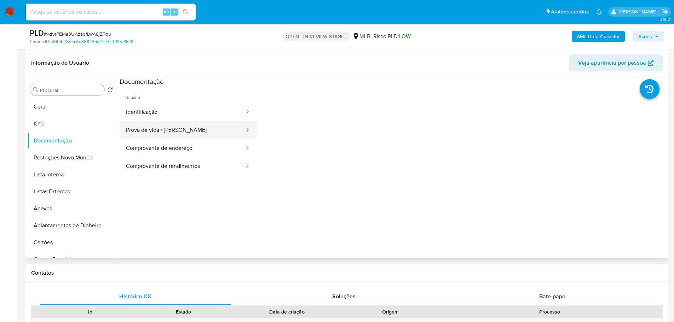
click at [169, 130] on button "Prova de vida / [PERSON_NAME]" at bounding box center [183, 130] width 126 height 18
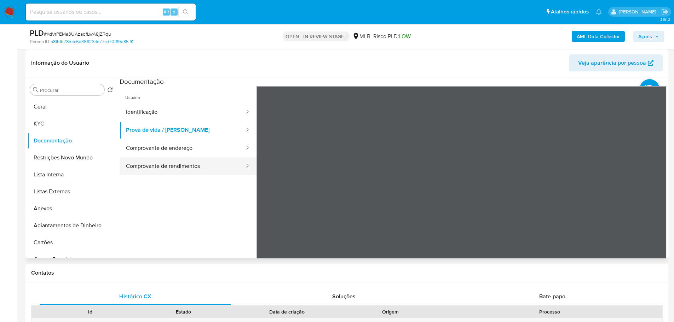
click at [180, 169] on button "Comprovante de rendimentos" at bounding box center [183, 166] width 126 height 18
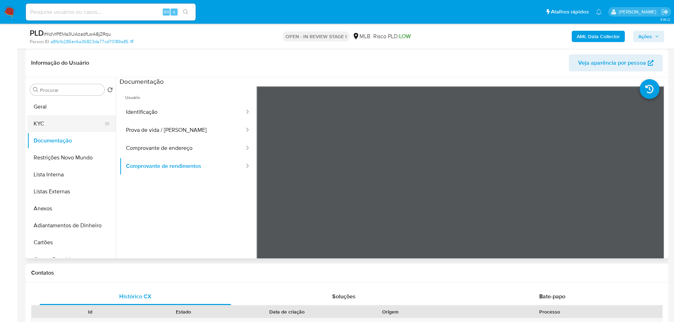
click at [50, 125] on button "KYC" at bounding box center [68, 123] width 83 height 17
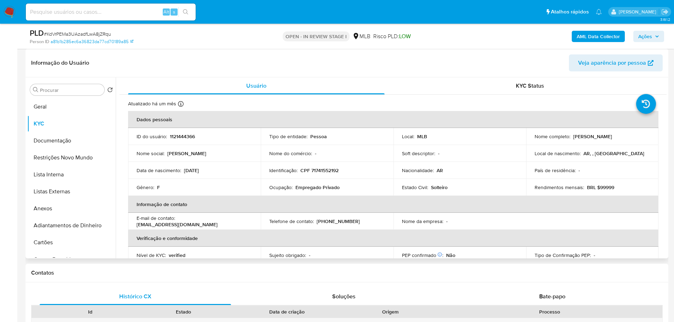
drag, startPoint x: 627, startPoint y: 137, endPoint x: 573, endPoint y: 136, distance: 54.5
click at [573, 136] on div "Nome completo : Alba Fiorella Melo Pisani" at bounding box center [592, 136] width 116 height 6
click at [573, 136] on p "Alba Fiorella Melo Pisani" at bounding box center [592, 136] width 39 height 6
drag, startPoint x: 571, startPoint y: 136, endPoint x: 626, endPoint y: 137, distance: 55.5
click at [626, 137] on div "Nome completo : Alba Fiorella Melo Pisani" at bounding box center [592, 136] width 116 height 6
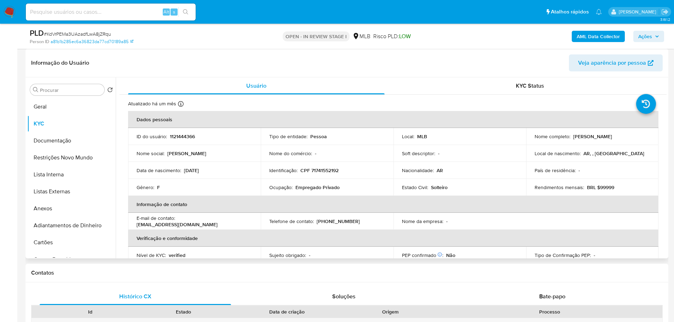
copy p "Alba Fiorella Melo Pisani"
click at [56, 136] on button "Documentação" at bounding box center [68, 140] width 83 height 17
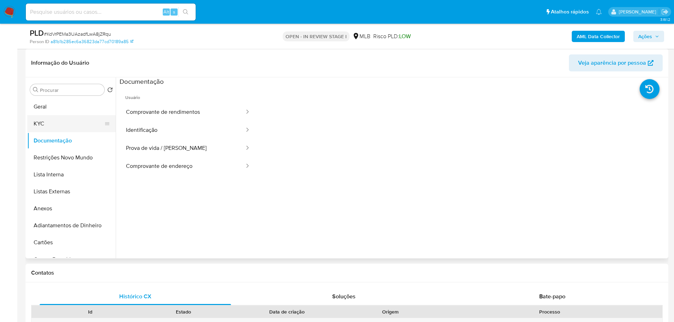
click at [52, 129] on button "KYC" at bounding box center [68, 123] width 83 height 17
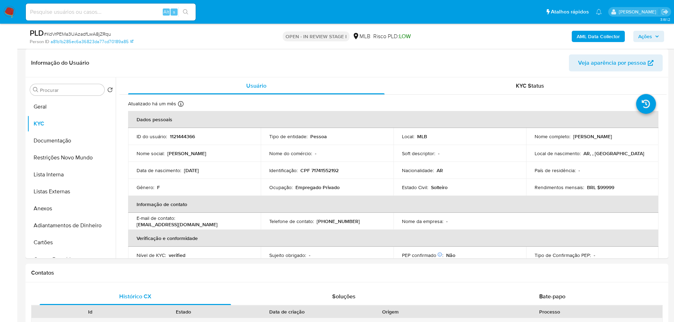
click at [597, 37] on b "AML Data Collector" at bounding box center [598, 36] width 43 height 11
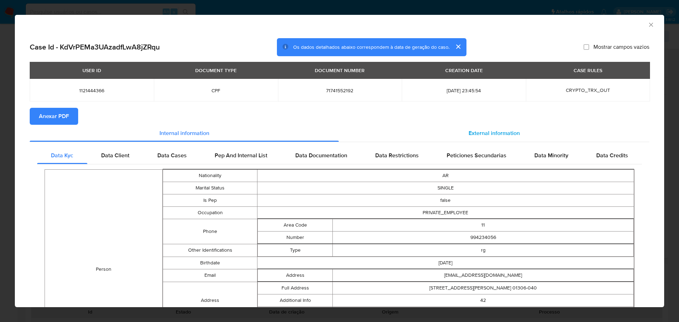
click at [491, 137] on div "External information" at bounding box center [494, 133] width 311 height 17
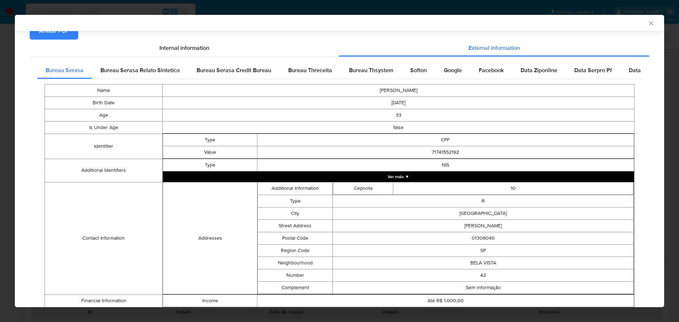
scroll to position [38, 0]
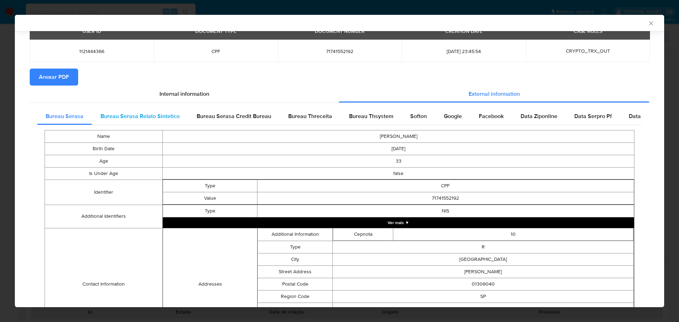
click at [138, 112] on span "Bureau Serasa Relato Sintetico" at bounding box center [139, 116] width 79 height 8
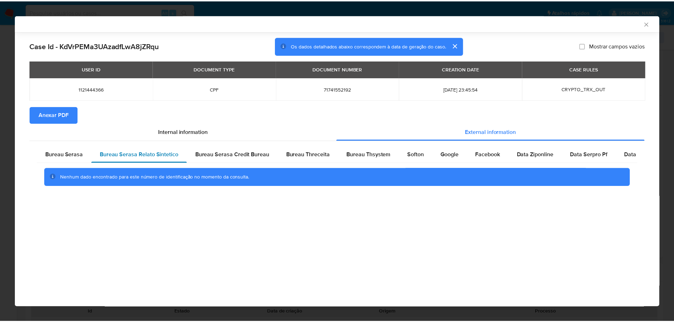
scroll to position [0, 0]
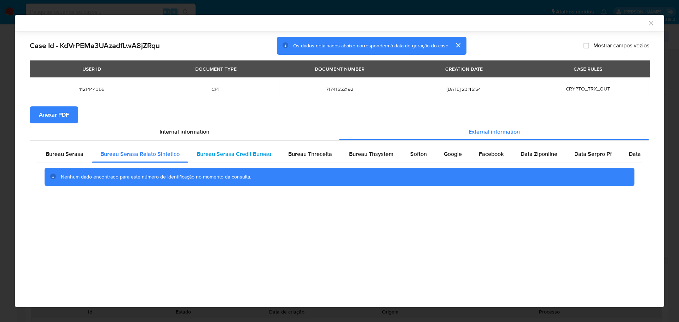
click at [221, 150] on span "Bureau Serasa Credit Bureau" at bounding box center [234, 154] width 75 height 8
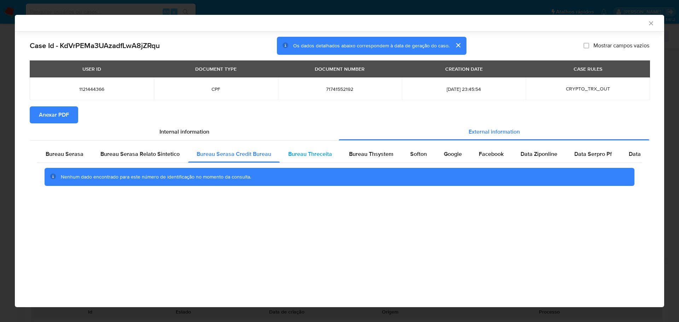
click at [305, 152] on span "Bureau Threceita" at bounding box center [310, 154] width 44 height 8
click at [357, 152] on span "Bureau Thsystem" at bounding box center [371, 154] width 44 height 8
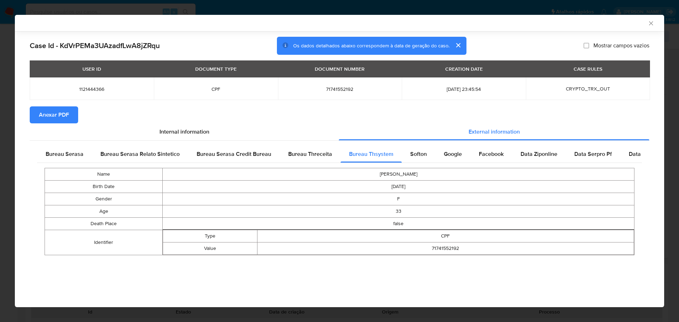
click at [654, 23] on icon "Fechar a janela" at bounding box center [651, 23] width 7 height 7
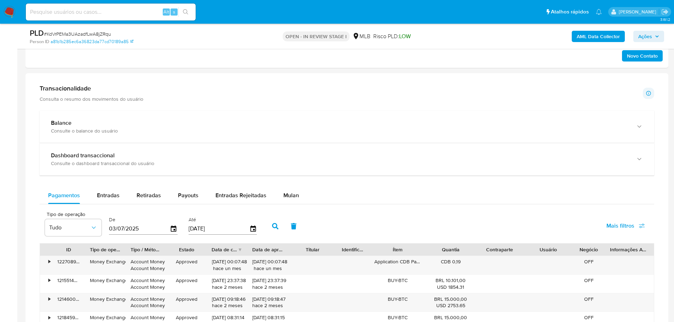
scroll to position [460, 0]
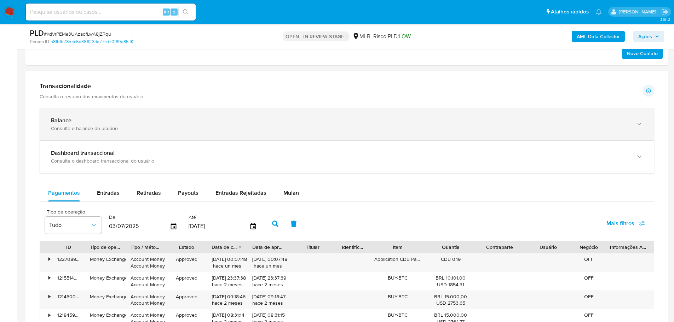
click at [637, 128] on div "button" at bounding box center [638, 124] width 8 height 15
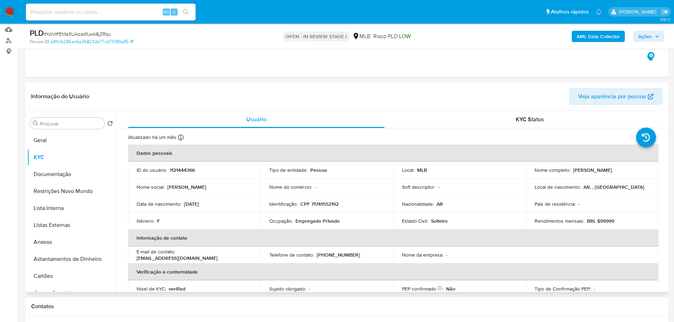
scroll to position [0, 0]
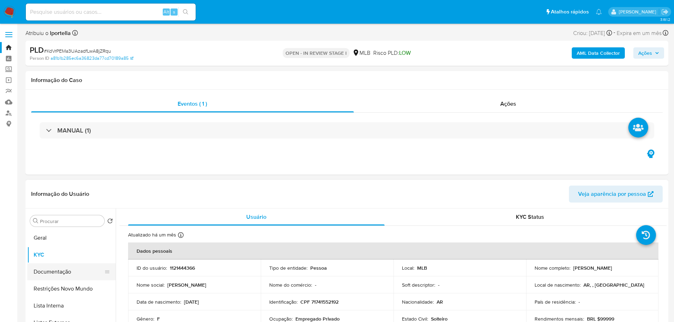
click at [69, 271] on button "Documentação" at bounding box center [68, 271] width 83 height 17
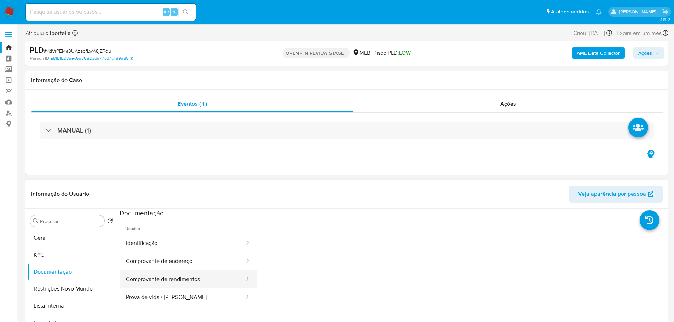
click at [192, 283] on button "Comprovante de rendimentos" at bounding box center [183, 280] width 126 height 18
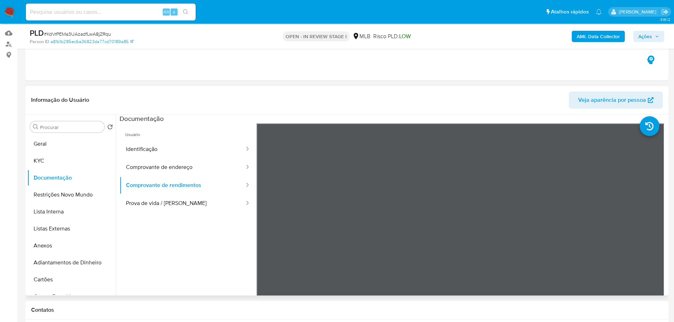
scroll to position [71, 0]
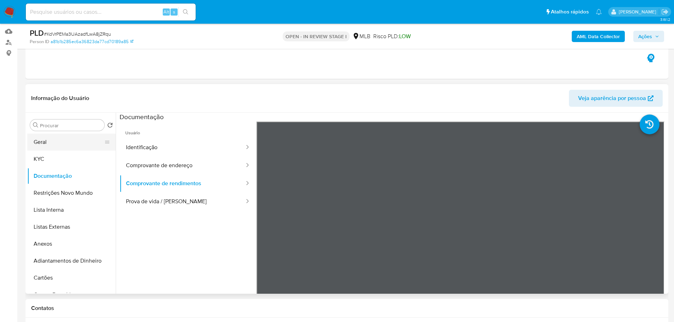
click at [52, 145] on button "Geral" at bounding box center [68, 142] width 83 height 17
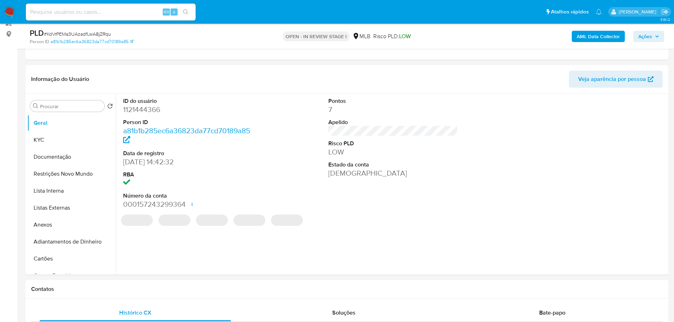
scroll to position [88, 0]
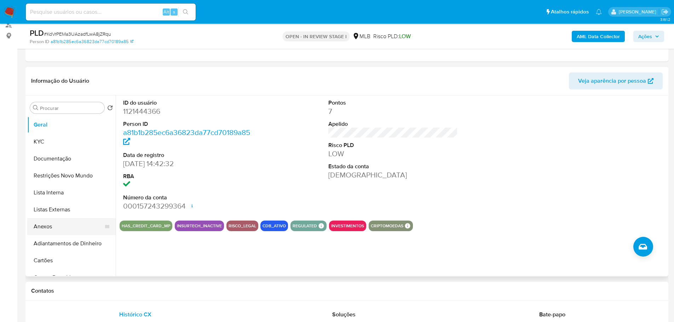
drag, startPoint x: 150, startPoint y: 294, endPoint x: 99, endPoint y: 233, distance: 79.3
click at [150, 293] on h1 "Contatos" at bounding box center [346, 291] width 631 height 7
click at [59, 140] on button "KYC" at bounding box center [68, 141] width 83 height 17
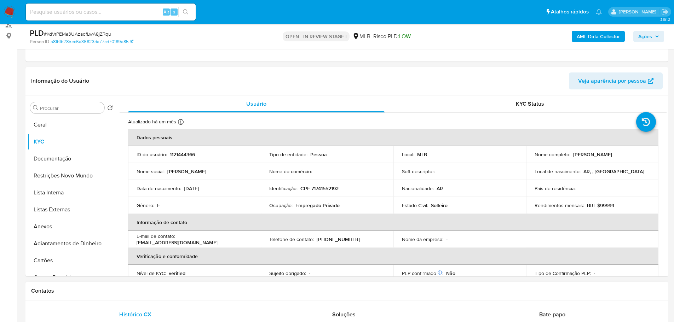
click at [127, 286] on div "Contatos" at bounding box center [346, 291] width 643 height 19
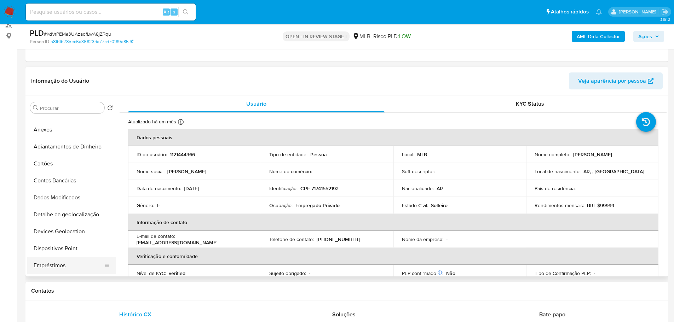
scroll to position [141, 0]
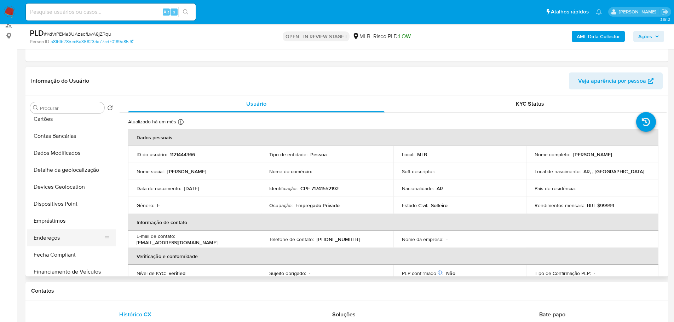
click at [53, 236] on button "Endereços" at bounding box center [68, 238] width 83 height 17
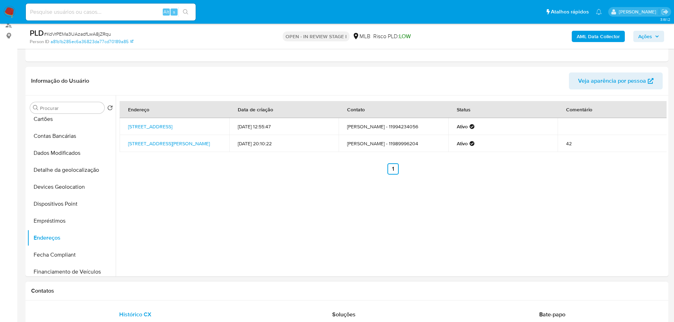
drag, startPoint x: 157, startPoint y: 295, endPoint x: 133, endPoint y: 285, distance: 25.7
click at [133, 285] on div "Contatos" at bounding box center [346, 291] width 643 height 19
click at [76, 170] on button "Detalhe da geolocalização" at bounding box center [68, 170] width 83 height 17
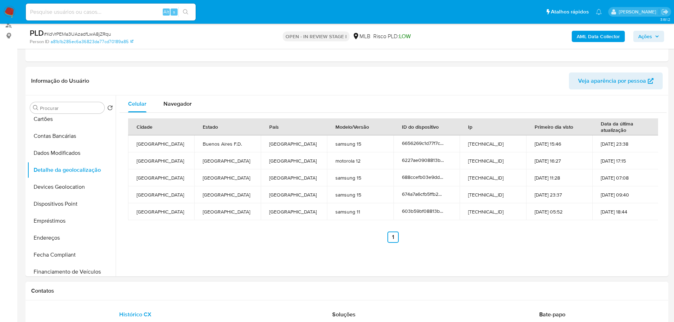
drag, startPoint x: 158, startPoint y: 287, endPoint x: 51, endPoint y: 205, distance: 135.0
click at [157, 287] on div "Contatos" at bounding box center [346, 291] width 643 height 19
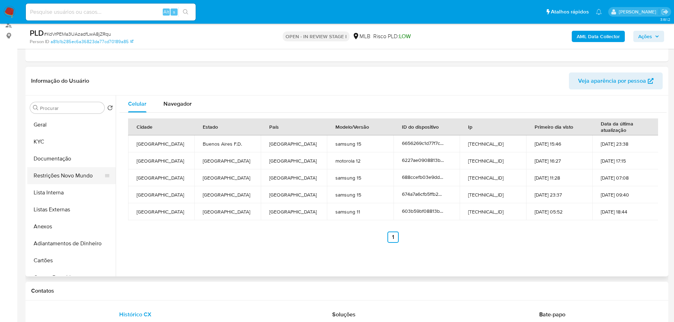
click at [59, 175] on button "Restrições Novo Mundo" at bounding box center [68, 175] width 83 height 17
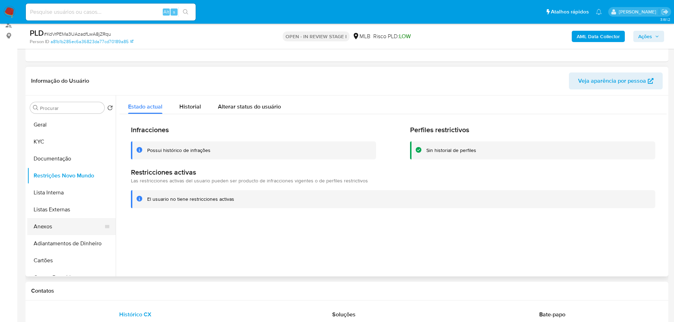
drag, startPoint x: 115, startPoint y: 299, endPoint x: 83, endPoint y: 225, distance: 80.8
click at [113, 295] on div "Contatos" at bounding box center [346, 291] width 643 height 19
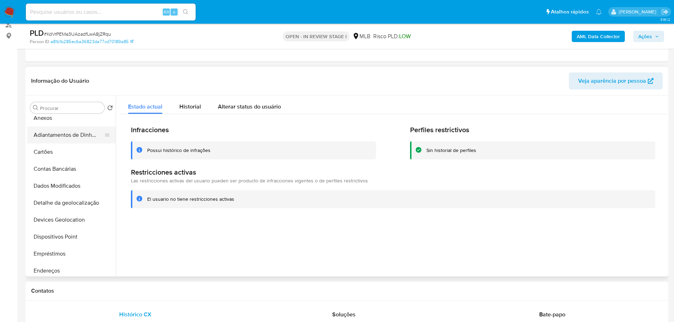
scroll to position [177, 0]
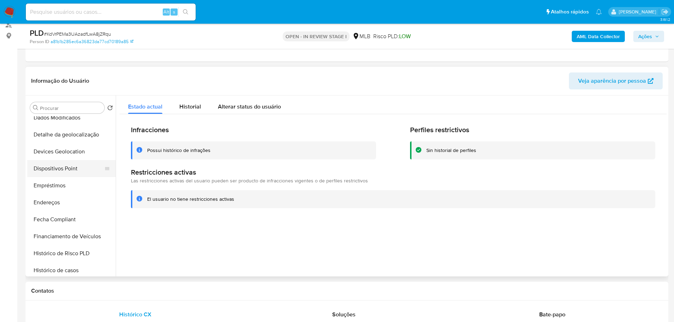
click at [74, 174] on button "Dispositivos Point" at bounding box center [68, 168] width 83 height 17
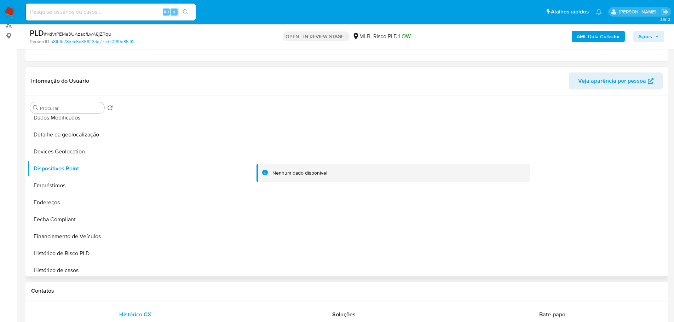
click at [511, 193] on div at bounding box center [393, 173] width 547 height 156
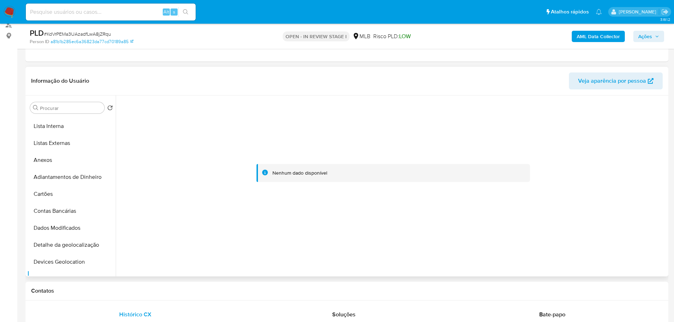
scroll to position [0, 0]
click at [56, 141] on button "KYC" at bounding box center [68, 141] width 83 height 17
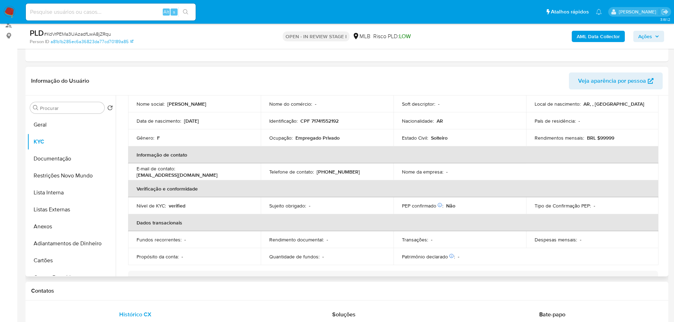
scroll to position [54, 0]
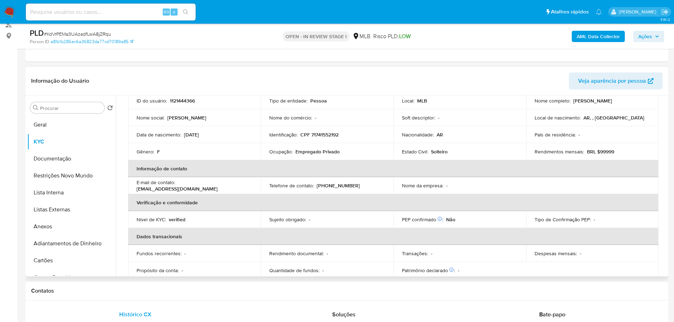
click at [323, 134] on p "CPF 71741552192" at bounding box center [319, 135] width 38 height 6
copy p "71741552192"
click at [73, 118] on button "Geral" at bounding box center [68, 124] width 83 height 17
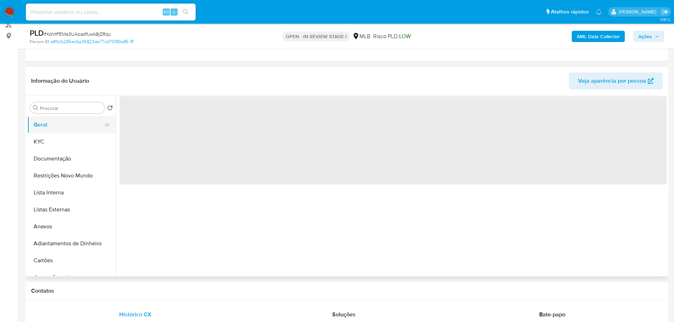
scroll to position [0, 0]
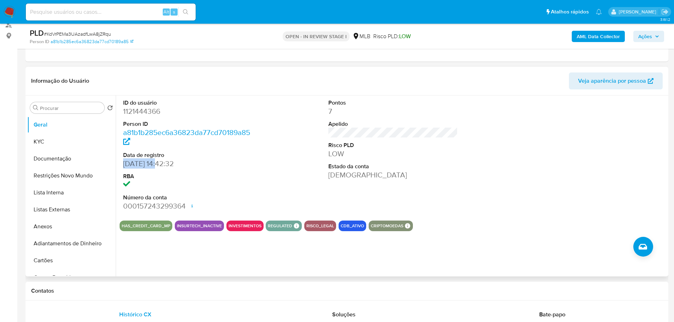
drag, startPoint x: 160, startPoint y: 165, endPoint x: 123, endPoint y: 166, distance: 36.4
click at [123, 166] on dd "10/05/2022 14:42:32" at bounding box center [188, 164] width 130 height 10
copy dd "10/05/2022"
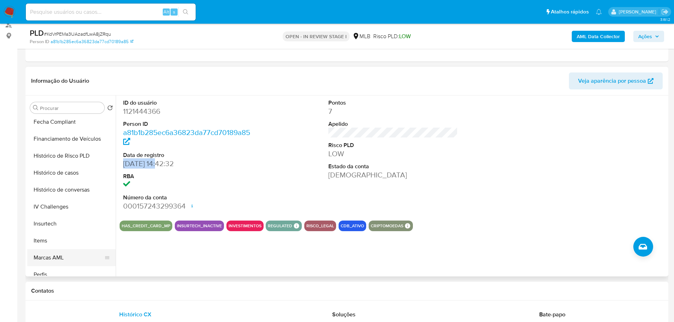
scroll to position [318, 0]
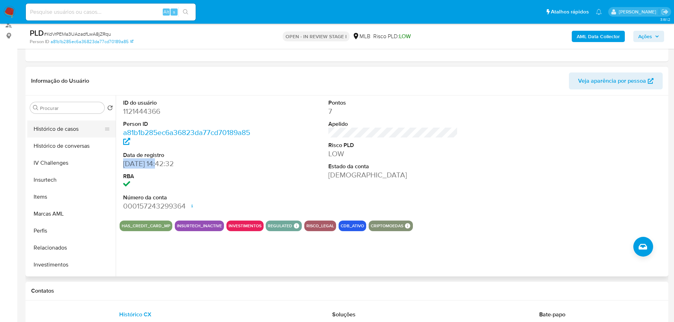
click at [54, 130] on button "Histórico de casos" at bounding box center [68, 129] width 83 height 17
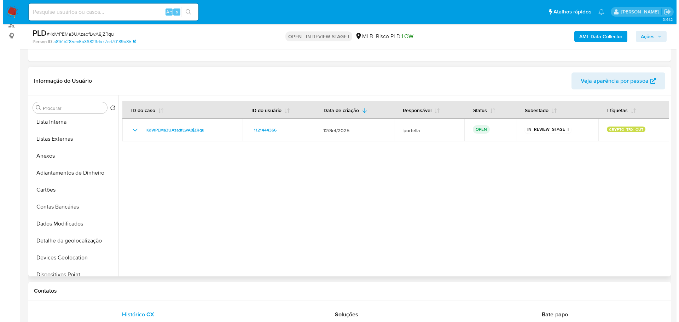
scroll to position [0, 0]
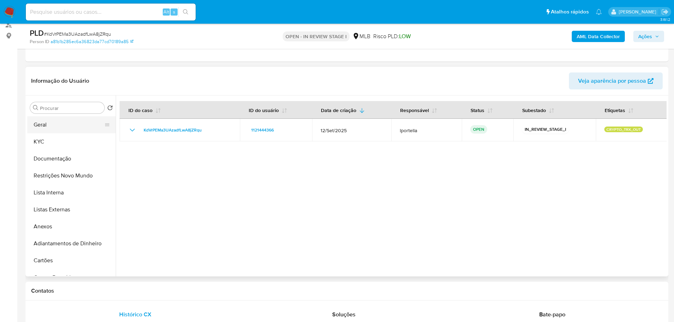
click at [54, 129] on button "Geral" at bounding box center [68, 124] width 83 height 17
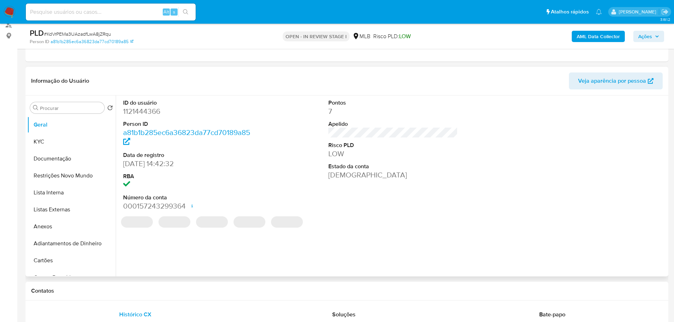
click at [142, 115] on dd "1121444366" at bounding box center [188, 111] width 130 height 10
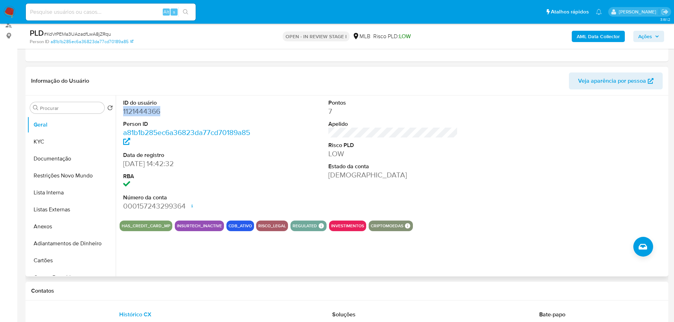
click at [142, 115] on dd "1121444366" at bounding box center [188, 111] width 130 height 10
copy dd "1121444366"
click at [591, 31] on b "AML Data Collector" at bounding box center [598, 36] width 43 height 11
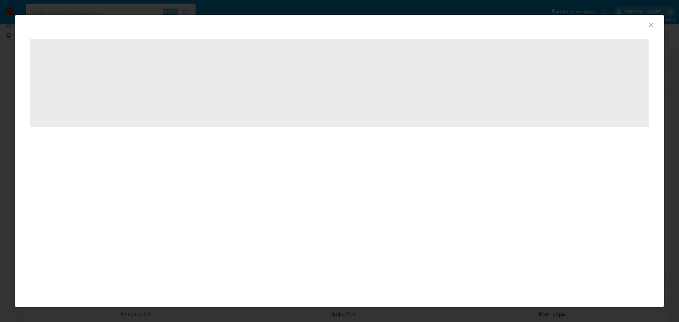
click at [651, 25] on icon "Fechar a janela" at bounding box center [651, 25] width 4 height 4
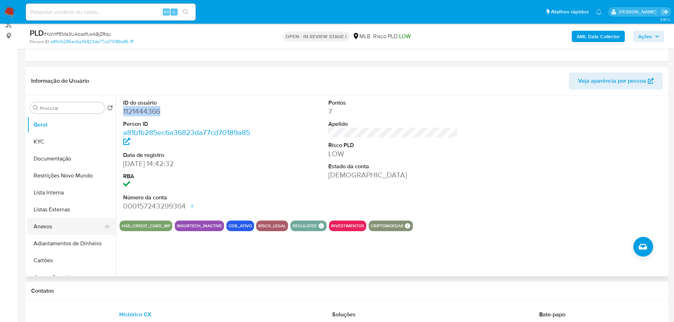
click at [41, 222] on button "Anexos" at bounding box center [68, 226] width 83 height 17
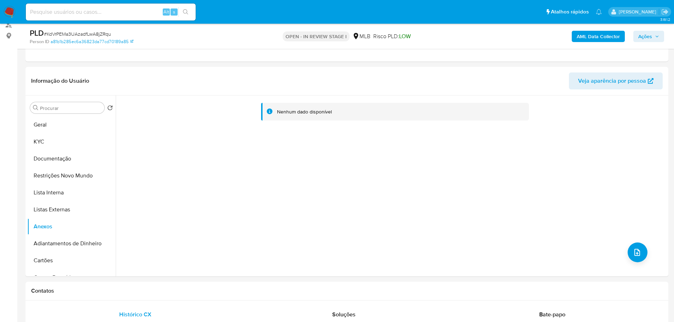
click at [608, 39] on b "AML Data Collector" at bounding box center [598, 36] width 43 height 11
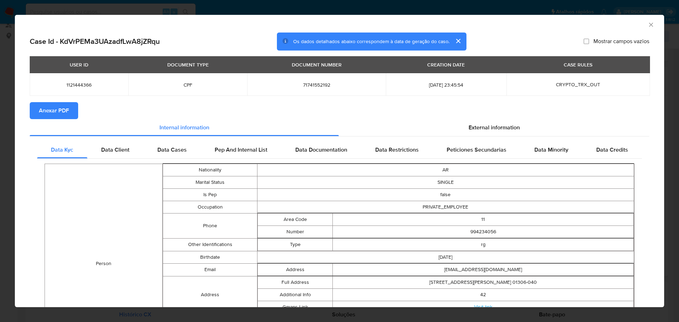
click at [66, 116] on span "Anexar PDF" at bounding box center [54, 111] width 30 height 16
click at [648, 25] on icon "Fechar a janela" at bounding box center [651, 24] width 7 height 7
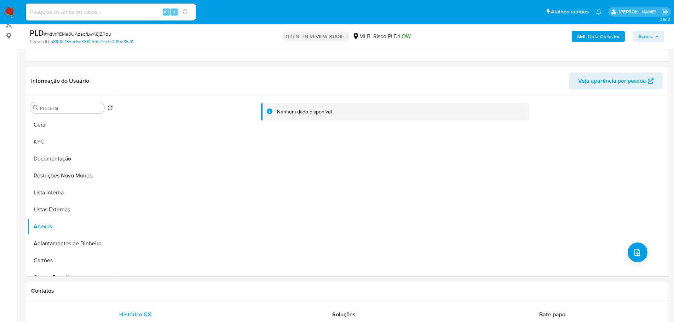
click at [644, 41] on span "Ações" at bounding box center [645, 36] width 14 height 11
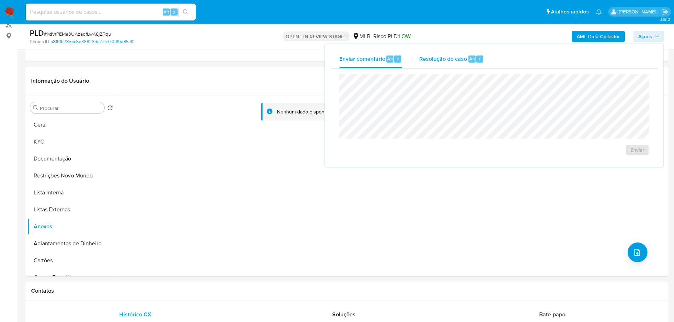
click at [447, 60] on span "Resolução do caso" at bounding box center [443, 58] width 48 height 8
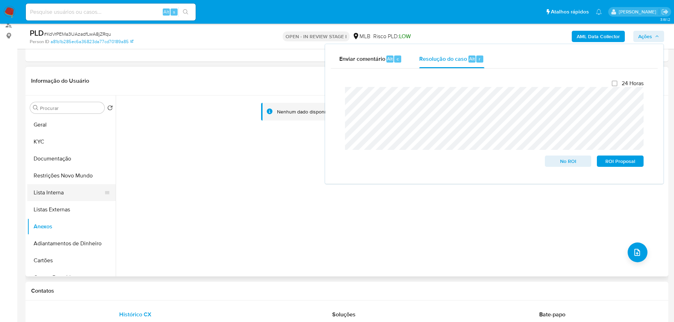
click at [46, 200] on button "Lista Interna" at bounding box center [68, 192] width 83 height 17
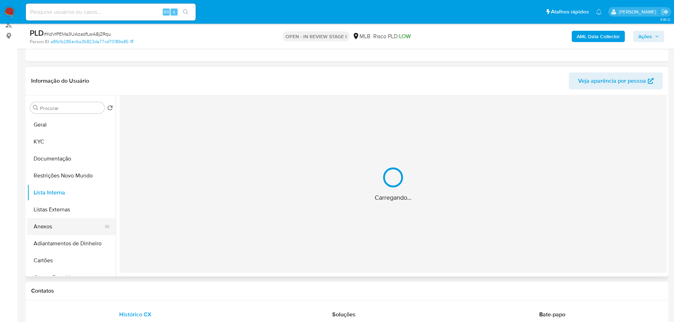
click at [58, 223] on button "Anexos" at bounding box center [68, 226] width 83 height 17
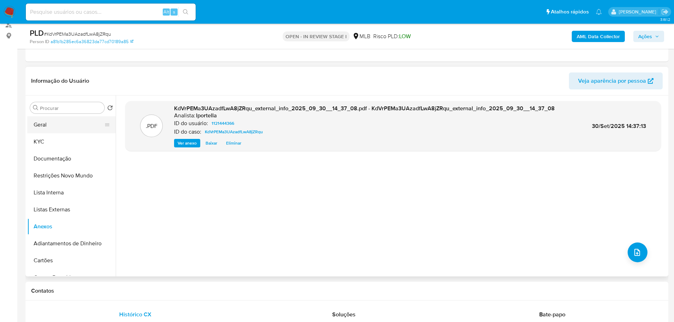
click at [66, 119] on button "Geral" at bounding box center [68, 124] width 83 height 17
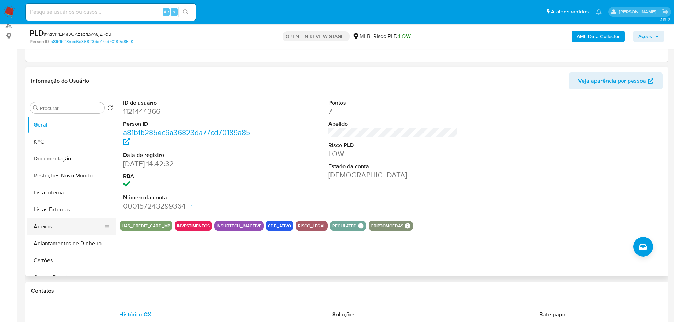
click at [54, 228] on button "Anexos" at bounding box center [68, 226] width 83 height 17
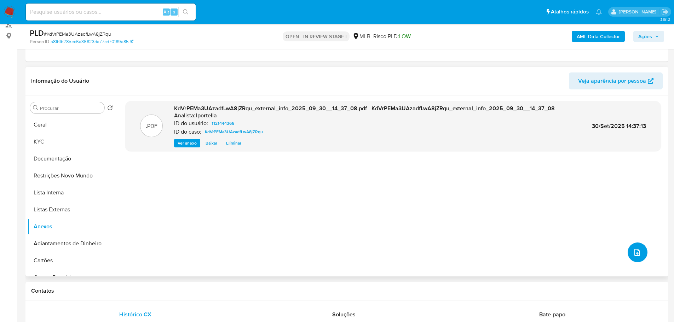
click at [631, 259] on button "upload-file" at bounding box center [637, 253] width 20 height 20
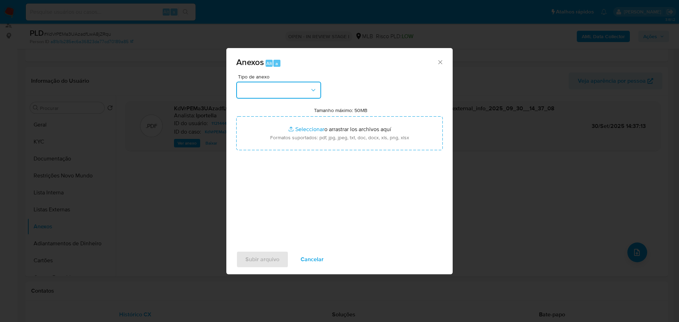
click at [287, 93] on button "button" at bounding box center [278, 90] width 85 height 17
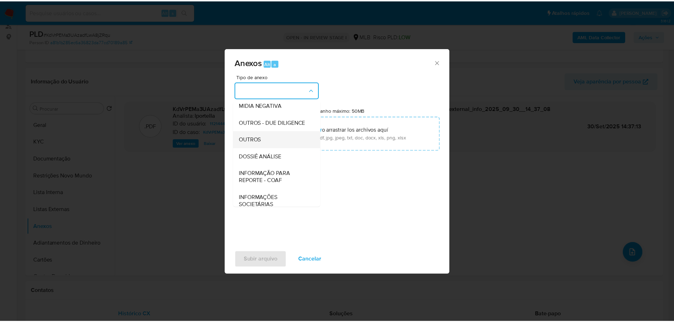
scroll to position [109, 0]
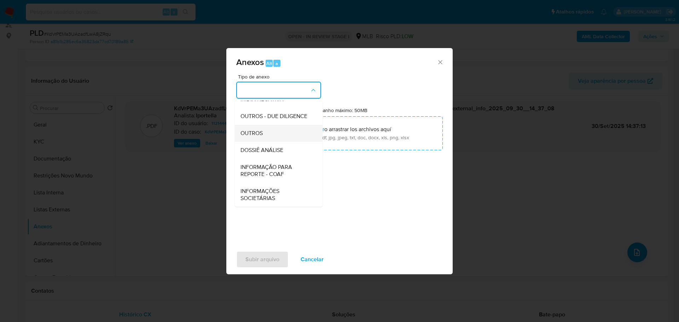
click at [259, 133] on span "OUTROS" at bounding box center [252, 133] width 22 height 7
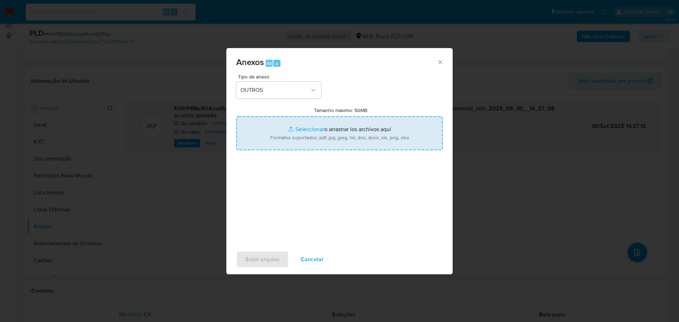
type input "C:\fakepath\Declínio - KdVrPEMa3UAzadfLwA8jZRqu - CPF 71741552192 - ALBA FIOREL…"
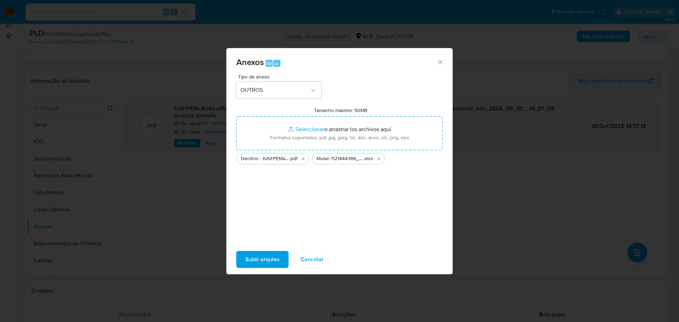
click at [259, 262] on span "Subir arquivo" at bounding box center [262, 260] width 34 height 16
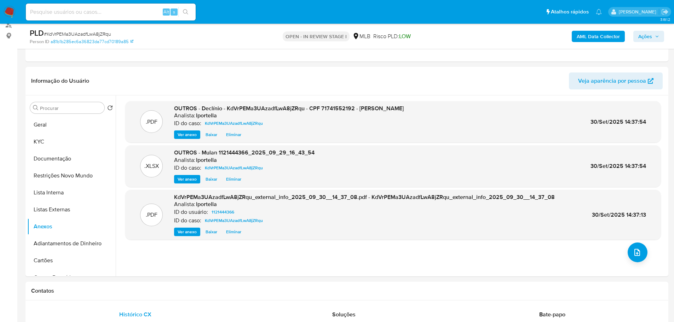
click at [655, 40] on span "Ações" at bounding box center [648, 36] width 21 height 10
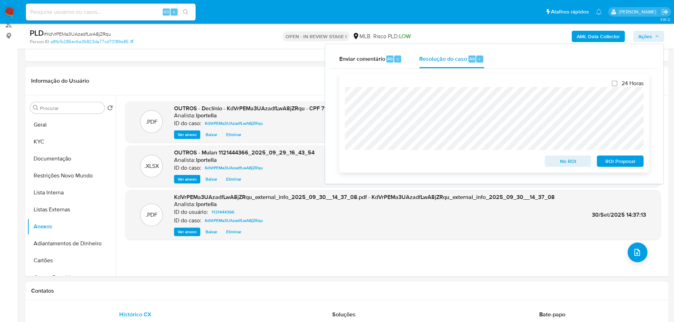
click at [570, 164] on span "No ROI" at bounding box center [568, 161] width 37 height 10
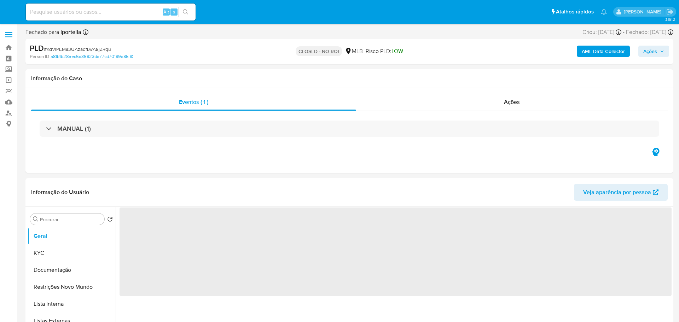
select select "10"
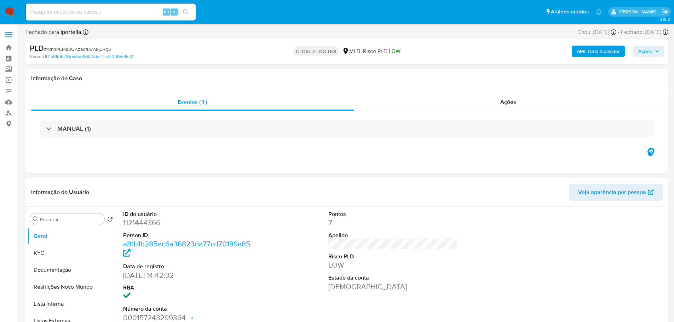
click at [11, 11] on img at bounding box center [10, 12] width 12 height 12
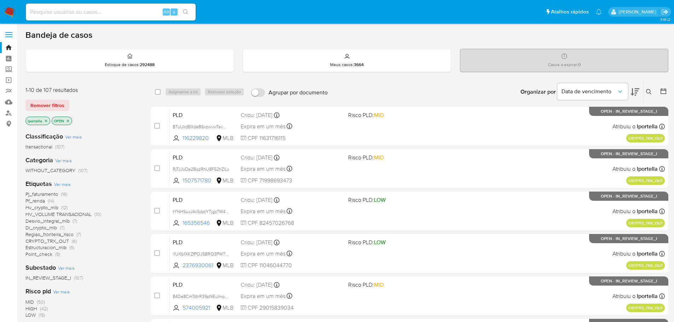
click at [101, 12] on input at bounding box center [111, 11] width 170 height 9
paste input "RjTJJoDe2BqzRhU8F52hZlLx"
type input "RjTJJoDe2BqzRhU8F52hZlLx"
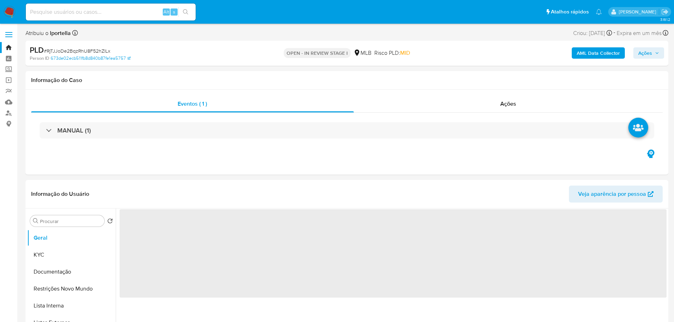
select select "10"
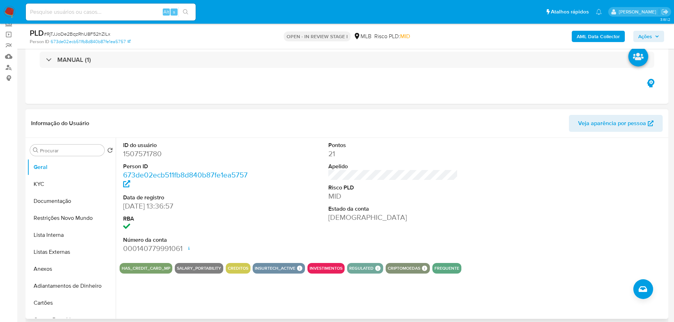
scroll to position [71, 0]
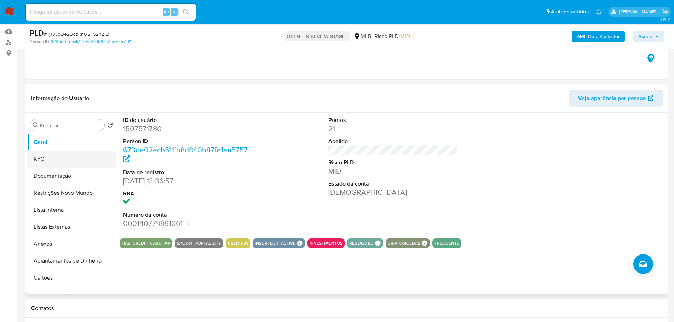
click at [53, 157] on button "KYC" at bounding box center [68, 159] width 83 height 17
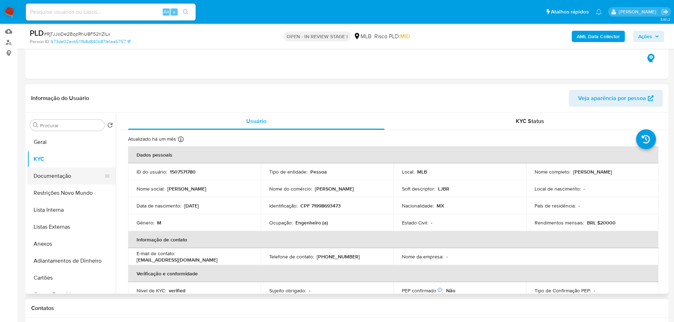
click at [45, 181] on button "Documentação" at bounding box center [68, 176] width 83 height 17
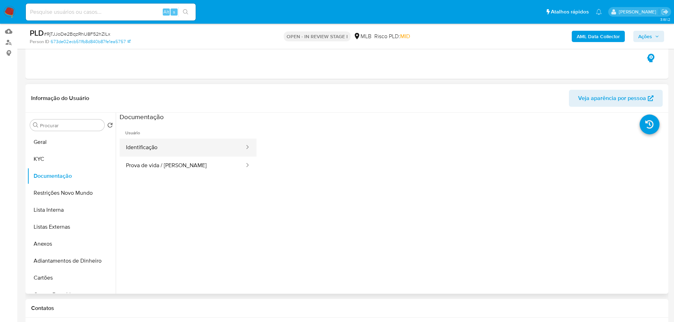
click at [153, 148] on button "Identificação" at bounding box center [183, 148] width 126 height 18
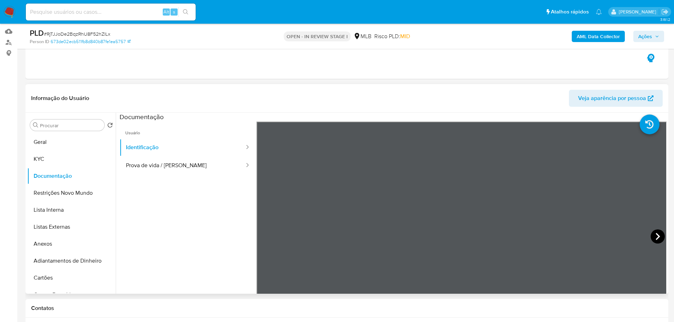
click at [651, 237] on icon at bounding box center [657, 237] width 14 height 14
click at [265, 235] on icon at bounding box center [265, 236] width 4 height 7
click at [84, 156] on button "KYC" at bounding box center [68, 159] width 83 height 17
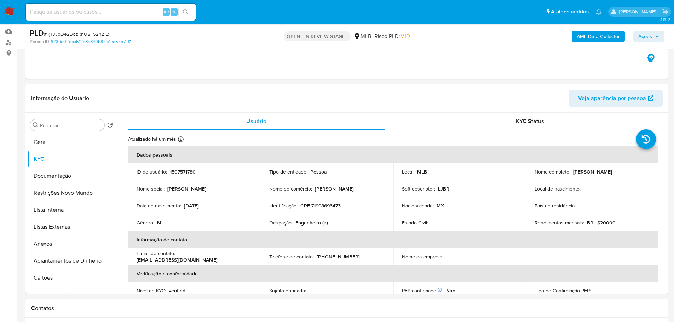
click at [313, 227] on td "Ocupação : Engenheiro (a)" at bounding box center [327, 222] width 133 height 17
click at [309, 224] on p "Engenheiro (a)" at bounding box center [311, 223] width 33 height 6
copy p "Engenheiro"
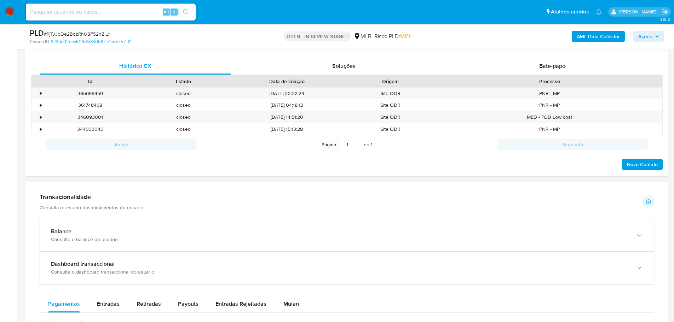
scroll to position [389, 0]
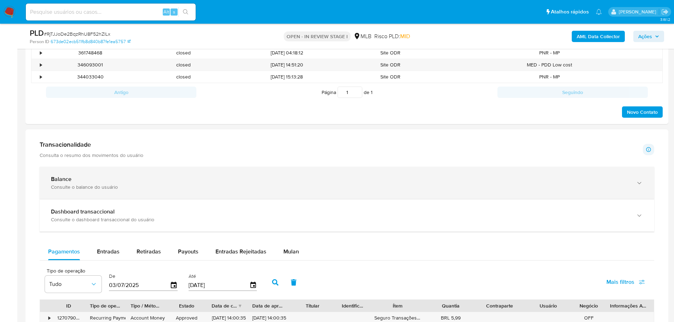
click at [636, 186] on icon "button" at bounding box center [639, 183] width 7 height 7
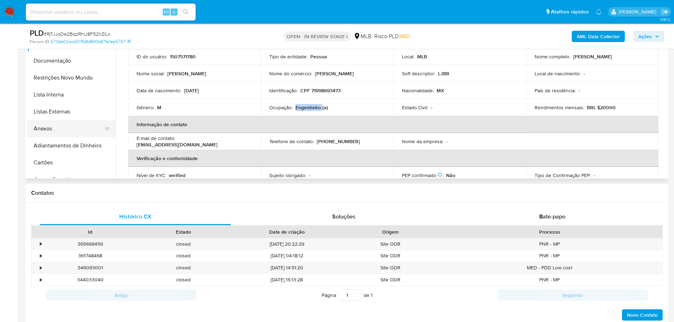
scroll to position [141, 0]
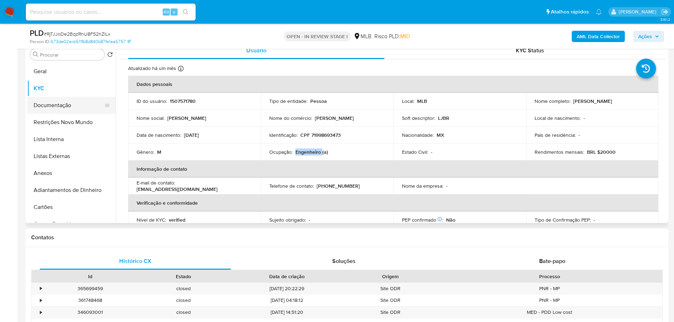
click at [51, 106] on button "Documentação" at bounding box center [68, 105] width 83 height 17
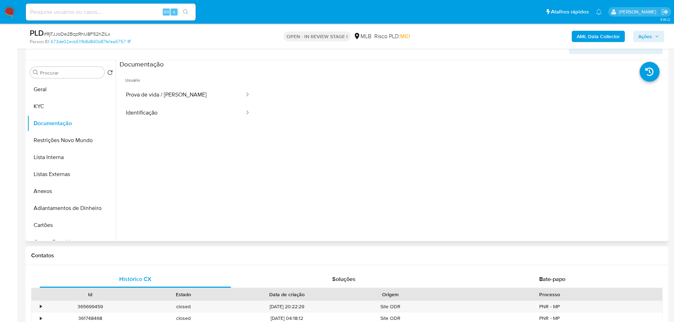
scroll to position [106, 0]
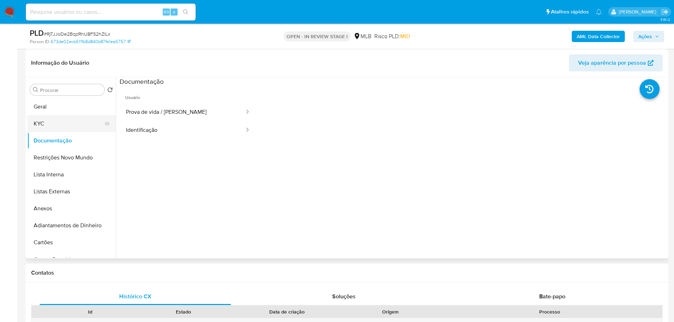
click at [45, 123] on button "KYC" at bounding box center [68, 123] width 83 height 17
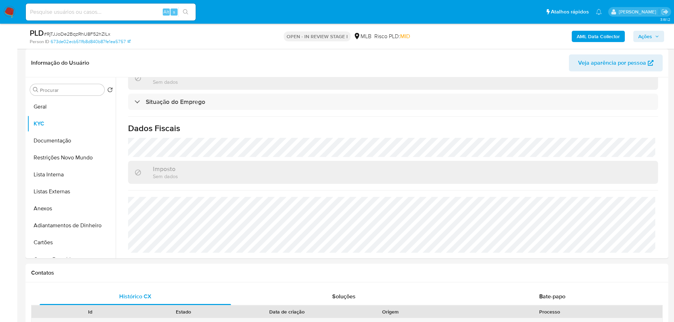
scroll to position [301, 0]
click at [57, 105] on button "Geral" at bounding box center [68, 106] width 83 height 17
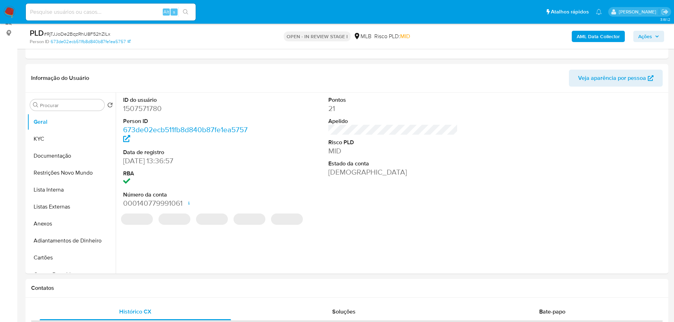
scroll to position [89, 0]
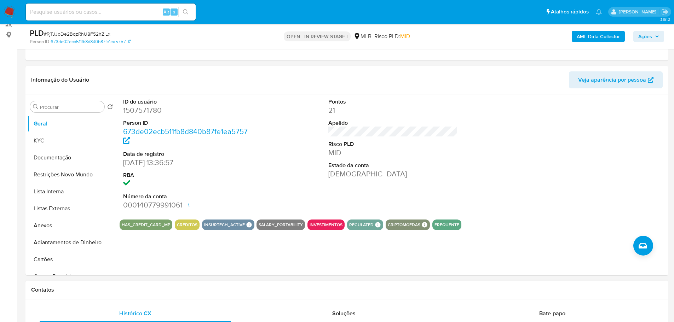
click at [119, 283] on div "Contatos" at bounding box center [346, 290] width 643 height 19
click at [53, 136] on button "KYC" at bounding box center [68, 140] width 83 height 17
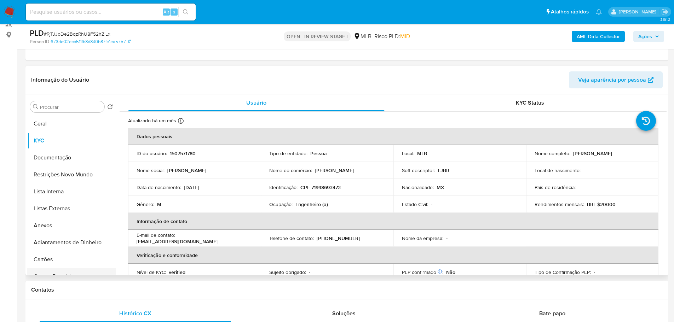
click at [126, 289] on h1 "Contatos" at bounding box center [346, 289] width 631 height 7
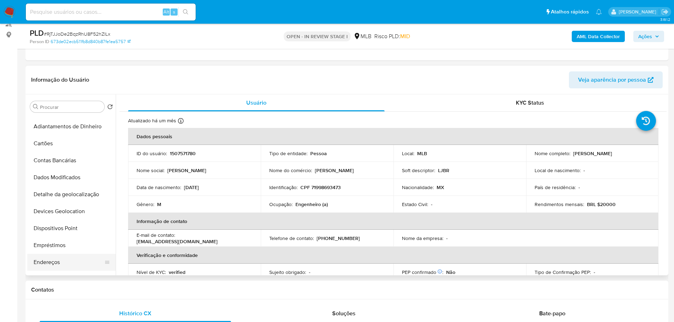
scroll to position [177, 0]
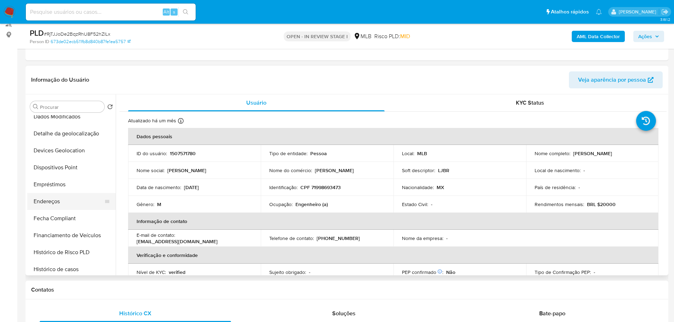
click at [52, 197] on button "Endereços" at bounding box center [68, 201] width 83 height 17
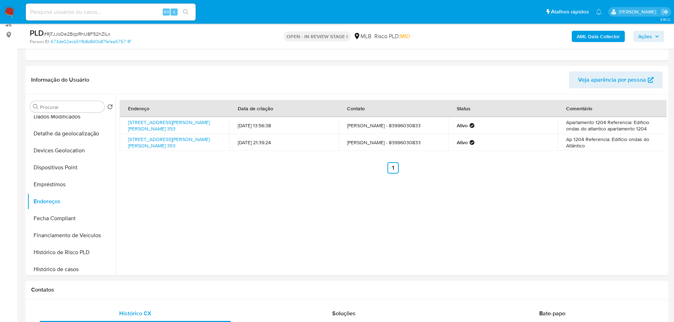
drag, startPoint x: 156, startPoint y: 291, endPoint x: 80, endPoint y: 233, distance: 95.6
click at [151, 291] on h1 "Contatos" at bounding box center [346, 289] width 631 height 7
drag, startPoint x: 70, startPoint y: 133, endPoint x: 35, endPoint y: 144, distance: 36.7
click at [68, 133] on button "Detalhe da geolocalização" at bounding box center [71, 133] width 88 height 17
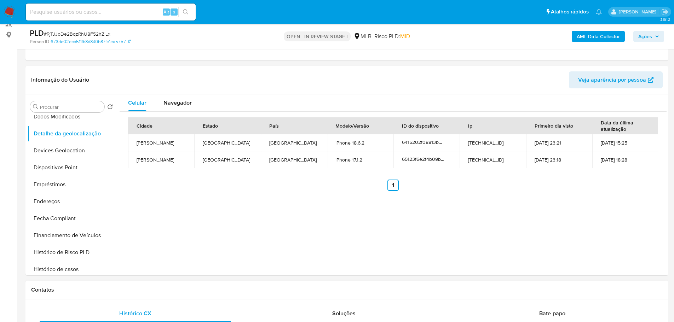
drag, startPoint x: 119, startPoint y: 286, endPoint x: 111, endPoint y: 283, distance: 8.4
click at [116, 285] on div "Contatos" at bounding box center [346, 290] width 643 height 19
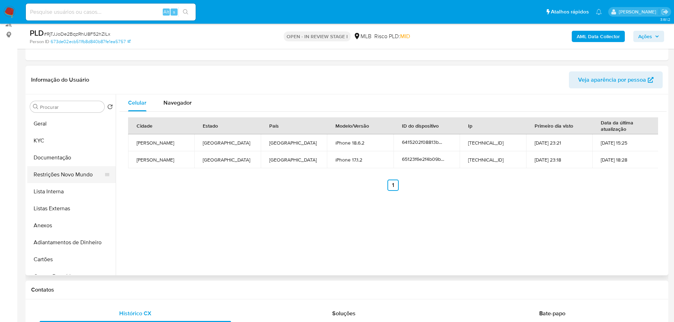
click at [57, 171] on button "Restrições Novo Mundo" at bounding box center [68, 174] width 83 height 17
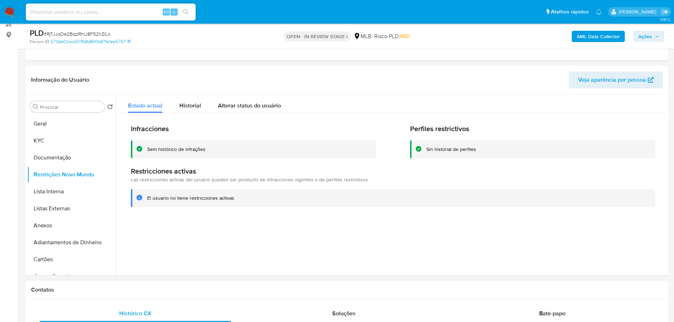
click at [129, 286] on h1 "Contatos" at bounding box center [346, 289] width 631 height 7
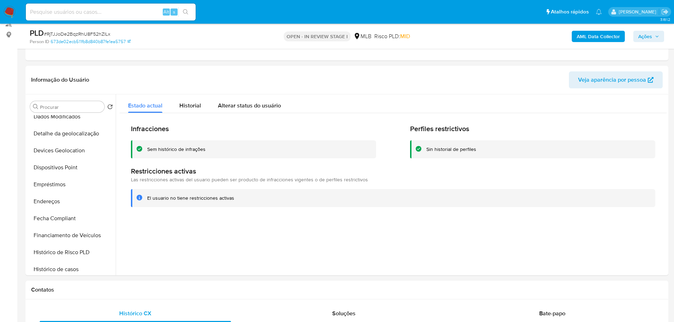
drag, startPoint x: 71, startPoint y: 169, endPoint x: 10, endPoint y: 189, distance: 63.6
click at [70, 169] on button "Dispositivos Point" at bounding box center [71, 167] width 88 height 17
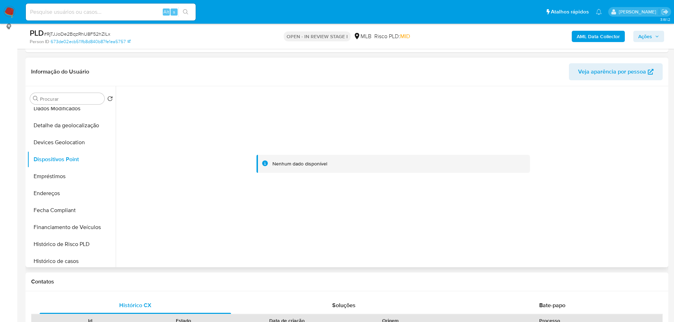
scroll to position [89, 0]
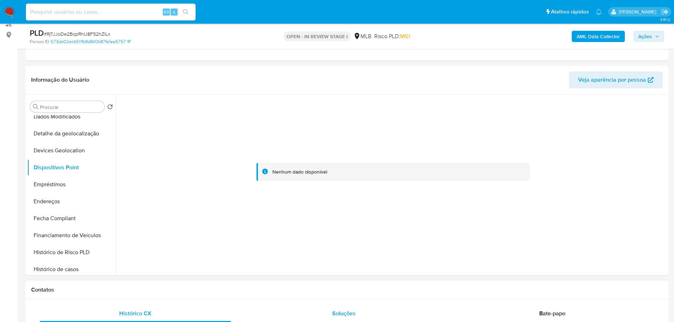
click at [344, 309] on span "Soluções" at bounding box center [343, 313] width 23 height 8
click at [140, 312] on span "Histórico CX" at bounding box center [135, 313] width 32 height 8
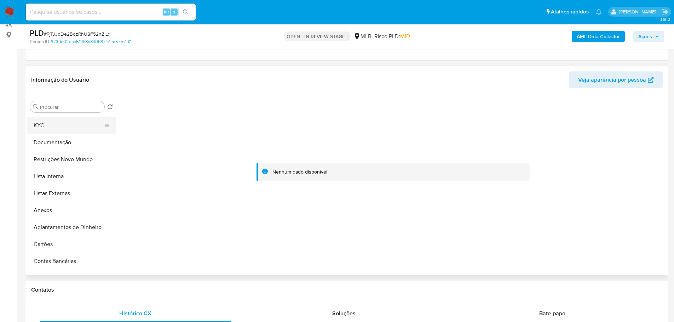
scroll to position [0, 0]
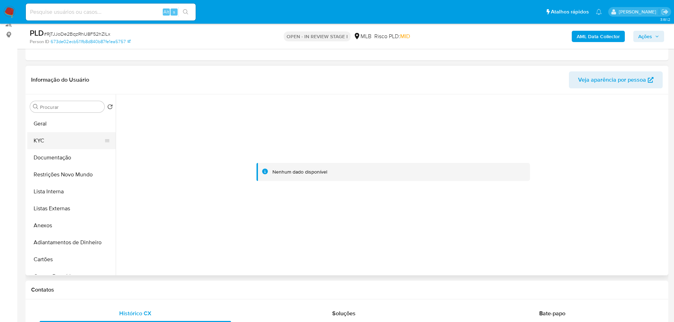
click at [46, 137] on button "KYC" at bounding box center [68, 140] width 83 height 17
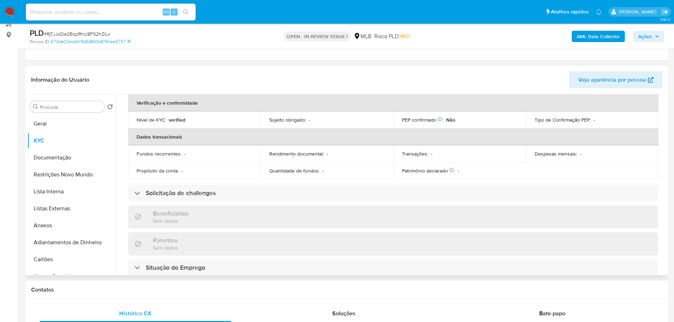
scroll to position [45, 0]
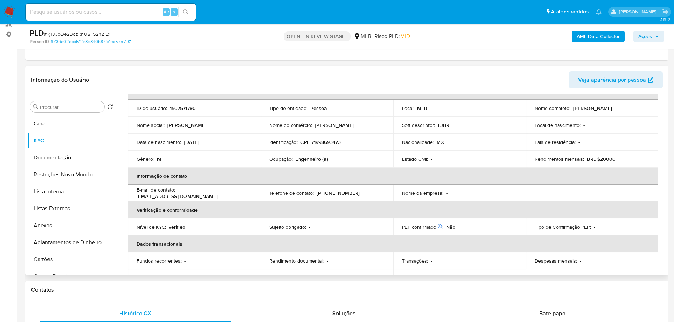
click at [334, 139] on p "CPF 71998693473" at bounding box center [320, 142] width 40 height 6
copy p "71998693473"
click at [48, 129] on button "Geral" at bounding box center [68, 123] width 83 height 17
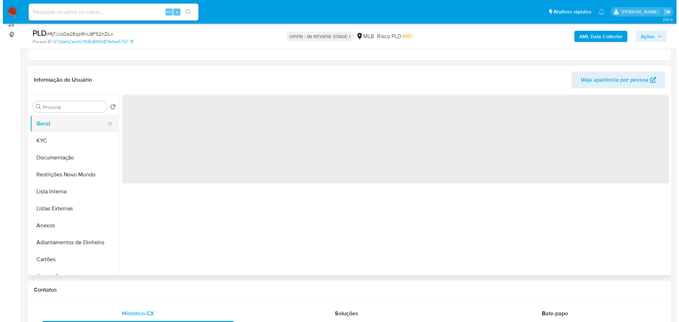
scroll to position [0, 0]
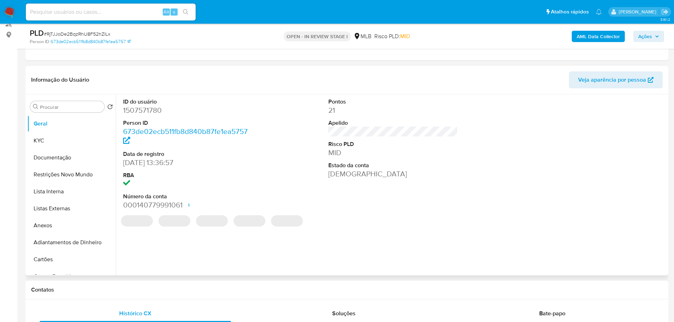
click at [143, 109] on dd "1507571780" at bounding box center [188, 110] width 130 height 10
copy dd "1507571780"
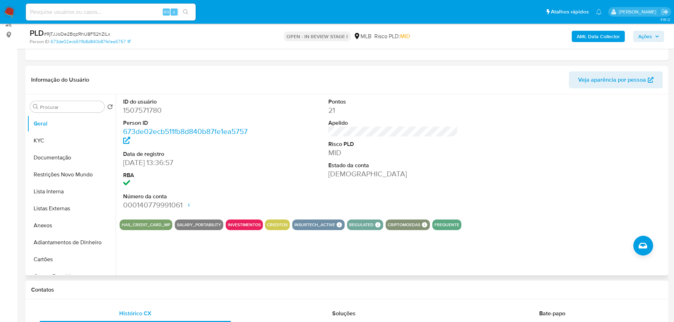
drag, startPoint x: 261, startPoint y: 1, endPoint x: 180, endPoint y: 73, distance: 108.7
click at [180, 73] on header "Informação do Usuário Veja aparência por pessoa" at bounding box center [346, 79] width 631 height 17
click at [49, 157] on button "Documentação" at bounding box center [68, 157] width 83 height 17
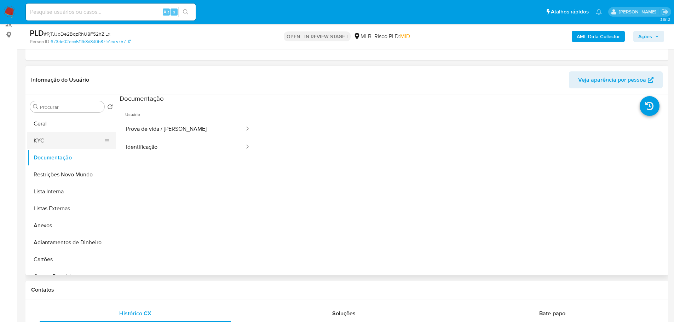
click at [169, 133] on button "Prova de vida / Selfie" at bounding box center [183, 129] width 126 height 18
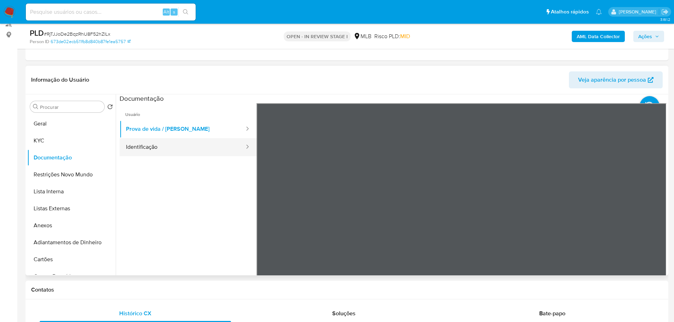
click at [179, 154] on button "Identificação" at bounding box center [183, 147] width 126 height 18
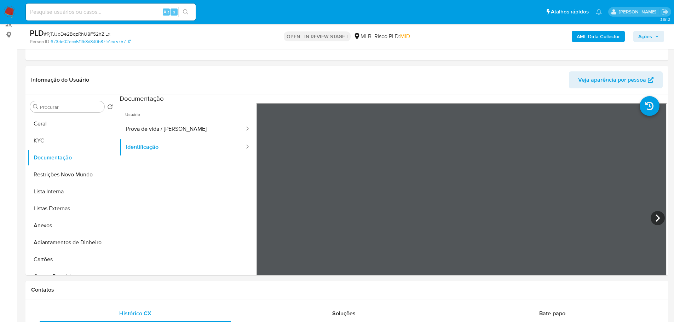
click at [578, 38] on b "AML Data Collector" at bounding box center [598, 36] width 43 height 11
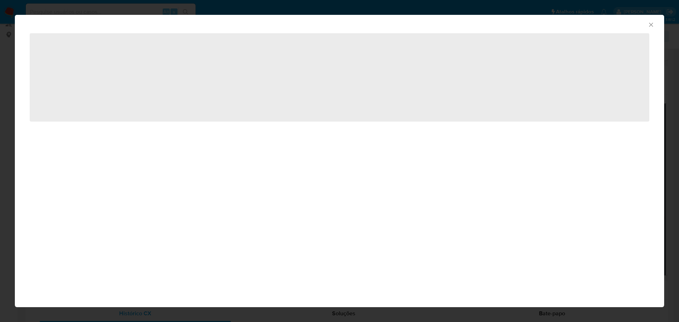
click at [651, 24] on icon "Fechar a janela" at bounding box center [651, 25] width 4 height 4
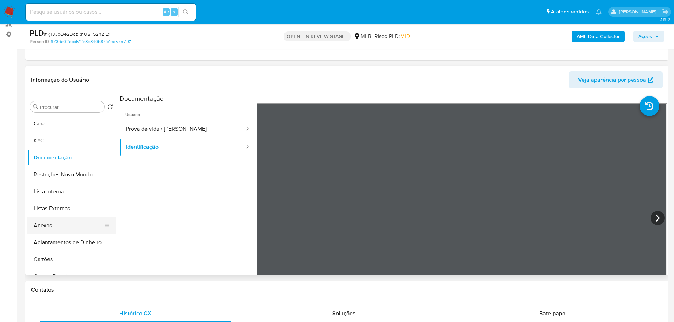
click at [45, 228] on button "Anexos" at bounding box center [68, 225] width 83 height 17
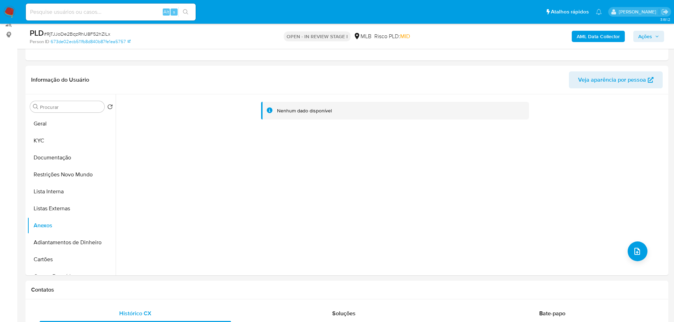
click at [598, 35] on b "AML Data Collector" at bounding box center [598, 36] width 43 height 11
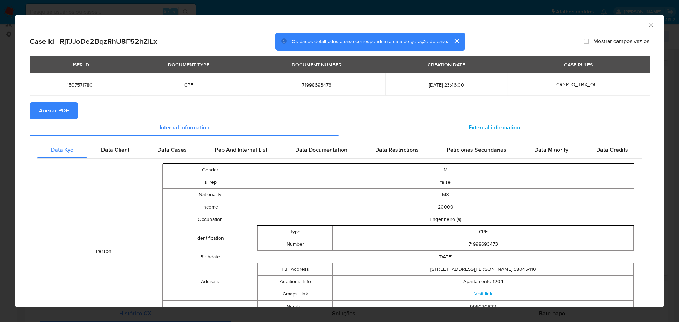
click at [484, 131] on span "External information" at bounding box center [494, 127] width 51 height 8
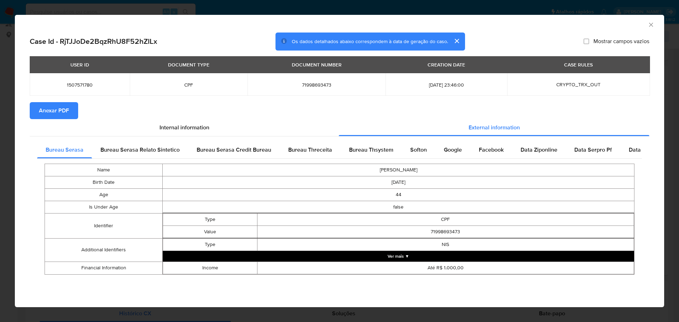
click at [58, 110] on span "Anexar PDF" at bounding box center [54, 111] width 30 height 16
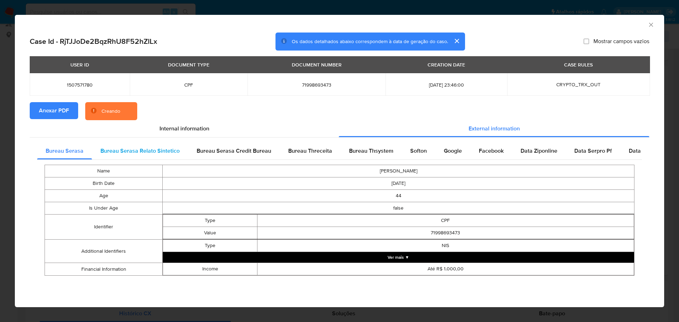
click at [155, 152] on span "Bureau Serasa Relato Sintetico" at bounding box center [139, 151] width 79 height 8
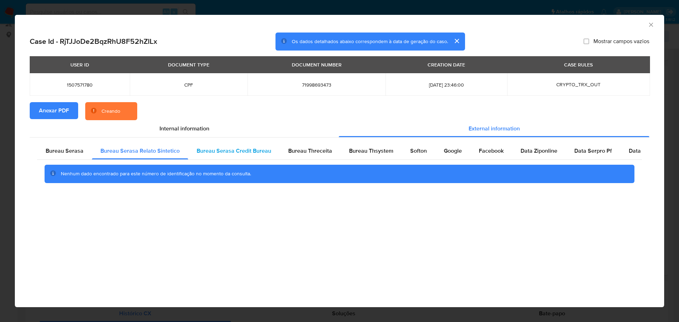
click at [237, 155] on div "Bureau Serasa Credit Bureau" at bounding box center [234, 151] width 92 height 17
click at [323, 150] on span "Bureau Threceita" at bounding box center [310, 151] width 44 height 8
drag, startPoint x: 357, startPoint y: 150, endPoint x: 392, endPoint y: 150, distance: 34.7
click at [359, 150] on span "Bureau Thsystem" at bounding box center [371, 151] width 44 height 8
click at [410, 149] on span "Softon" at bounding box center [418, 151] width 17 height 8
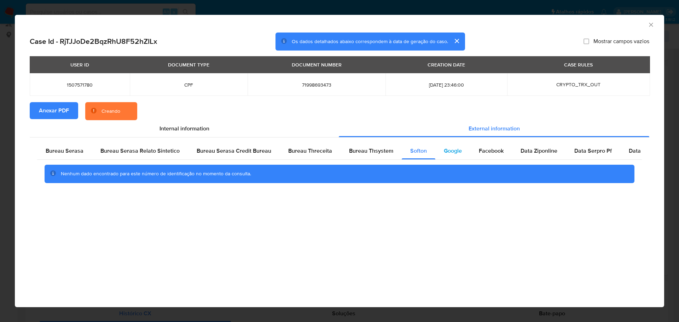
click at [444, 149] on span "Google" at bounding box center [453, 151] width 18 height 8
click at [483, 150] on span "Facebook" at bounding box center [491, 151] width 25 height 8
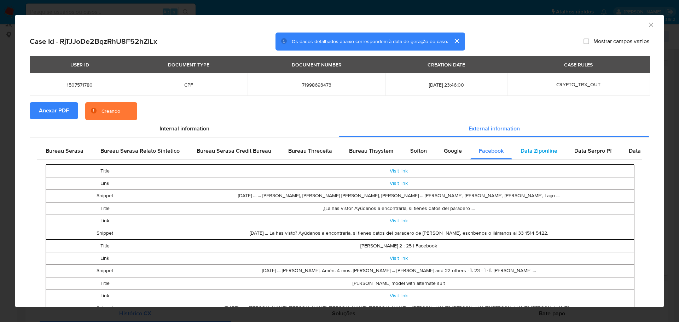
click at [540, 149] on span "Data Ziponline" at bounding box center [539, 151] width 37 height 8
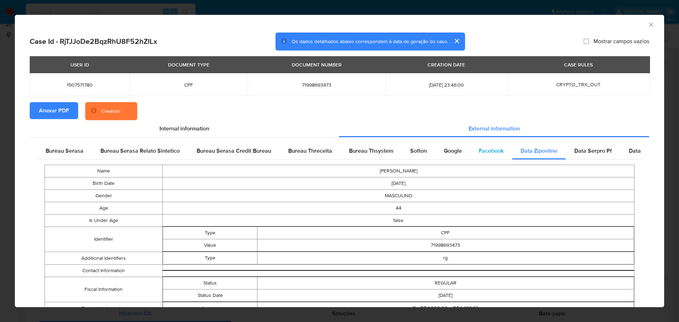
click at [500, 152] on div "Facebook" at bounding box center [491, 151] width 42 height 17
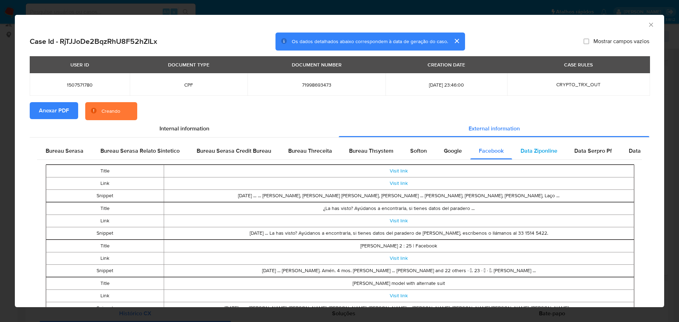
click at [517, 154] on div "Data Ziponline" at bounding box center [539, 151] width 54 height 17
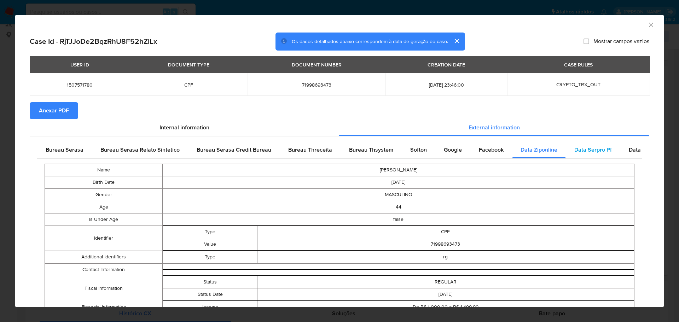
click at [591, 154] on div "Data Serpro Pf" at bounding box center [593, 149] width 54 height 17
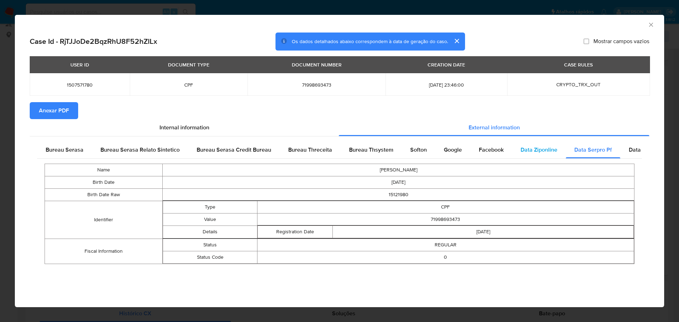
click at [545, 157] on div "Data Ziponline" at bounding box center [539, 149] width 54 height 17
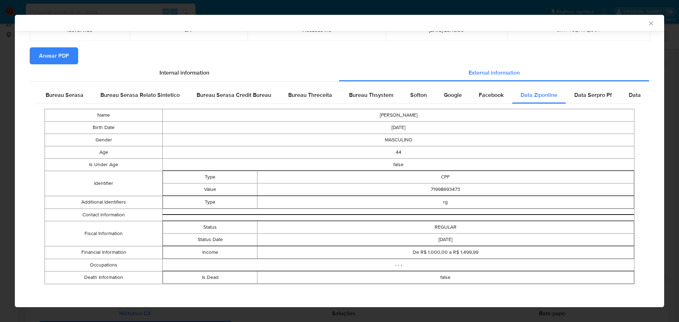
scroll to position [55, 0]
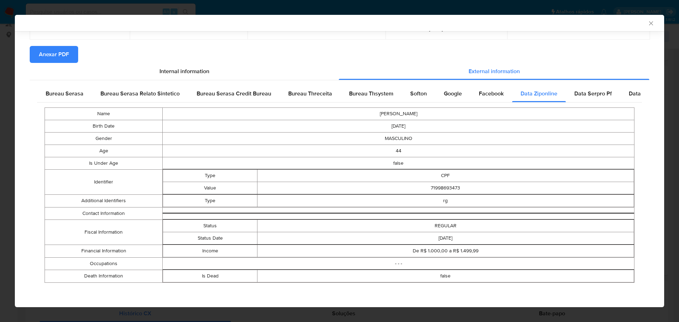
click at [649, 25] on icon "Fechar a janela" at bounding box center [651, 23] width 4 height 4
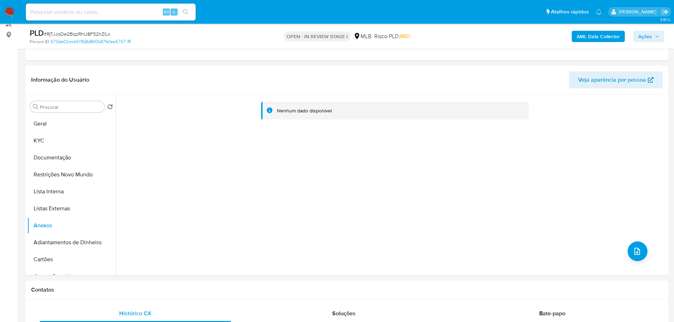
click at [653, 45] on div "AML Data Collector Ações" at bounding box center [558, 36] width 209 height 17
click at [651, 39] on span "Ações" at bounding box center [645, 36] width 14 height 11
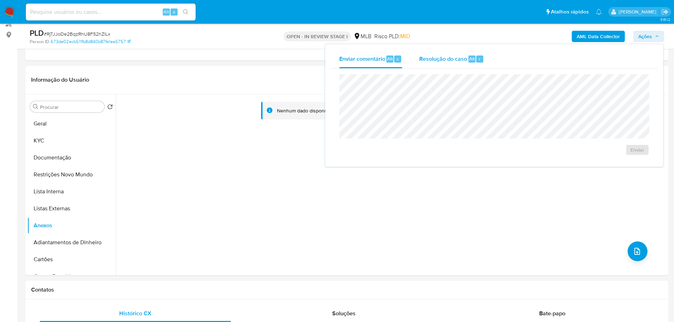
click at [453, 61] on span "Resolução do caso" at bounding box center [443, 58] width 48 height 8
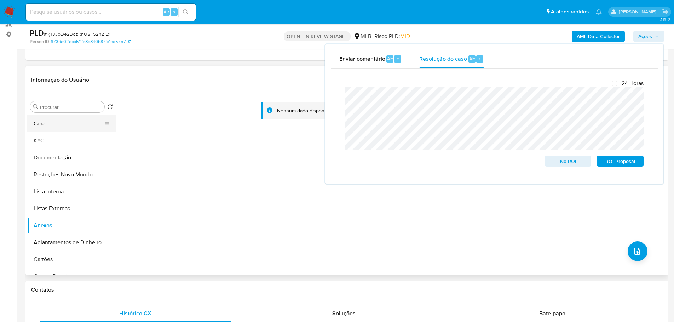
click at [61, 123] on button "Geral" at bounding box center [68, 123] width 83 height 17
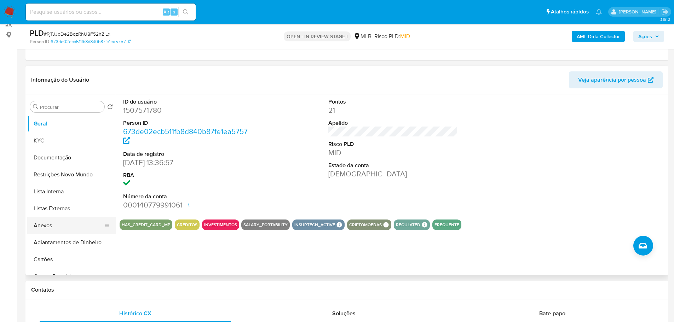
click at [59, 227] on button "Anexos" at bounding box center [68, 225] width 83 height 17
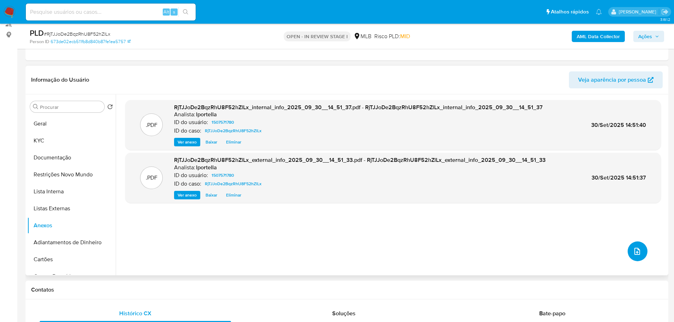
click at [636, 249] on icon "upload-file" at bounding box center [637, 251] width 8 height 8
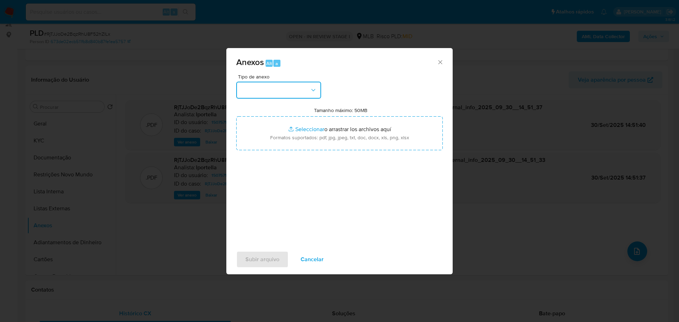
click at [255, 92] on button "button" at bounding box center [278, 90] width 85 height 17
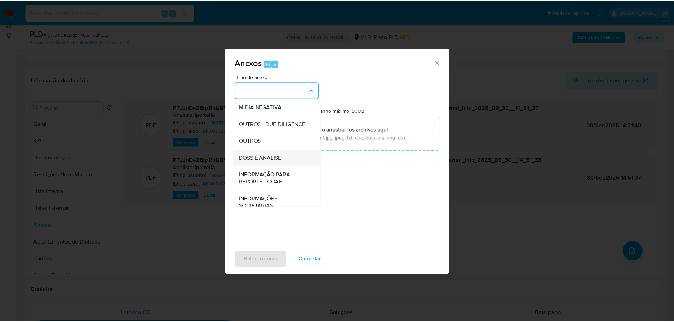
scroll to position [109, 0]
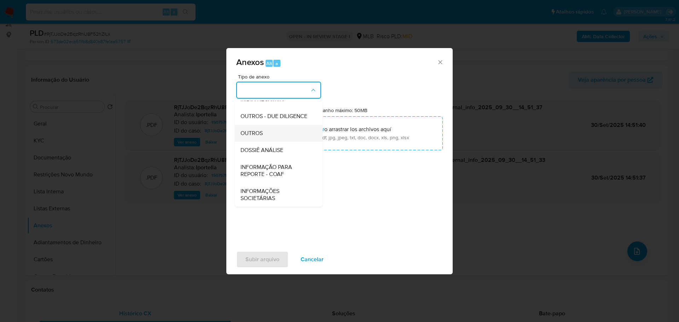
click at [263, 130] on div "OUTROS" at bounding box center [277, 133] width 72 height 17
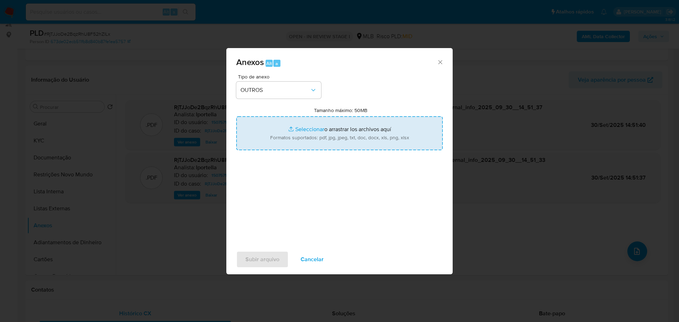
type input "C:\fakepath\SAR - XXX - CPF 71998693473 - LUIS JORGE COUTINO HUIZAR.pdf"
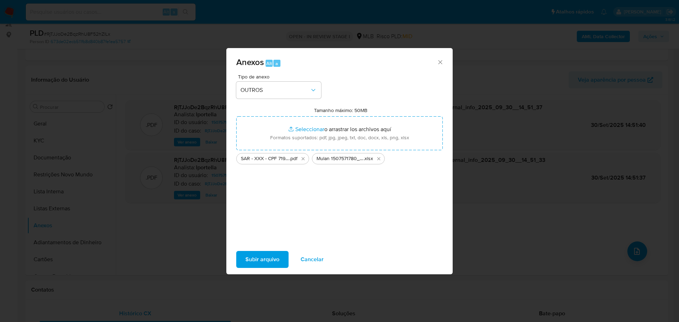
click at [259, 265] on span "Subir arquivo" at bounding box center [262, 260] width 34 height 16
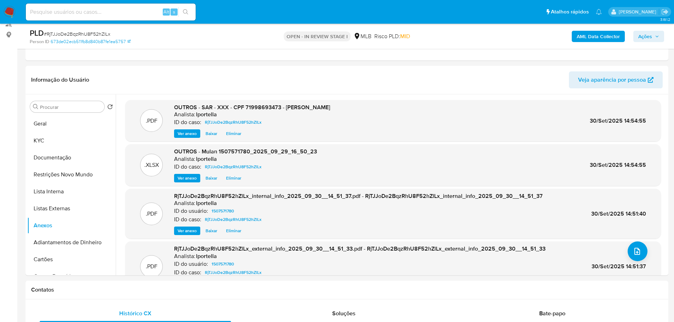
click at [651, 35] on span "Ações" at bounding box center [645, 36] width 14 height 11
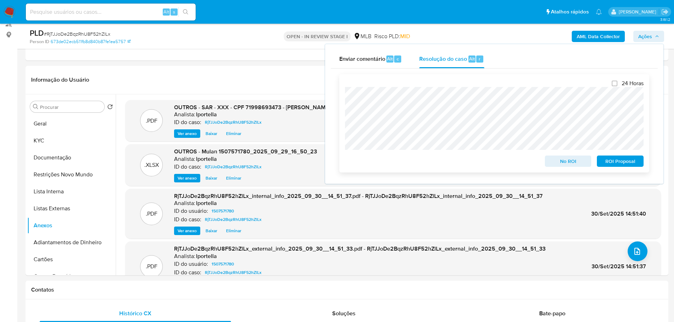
click at [615, 166] on span "ROI Proposal" at bounding box center [620, 161] width 37 height 10
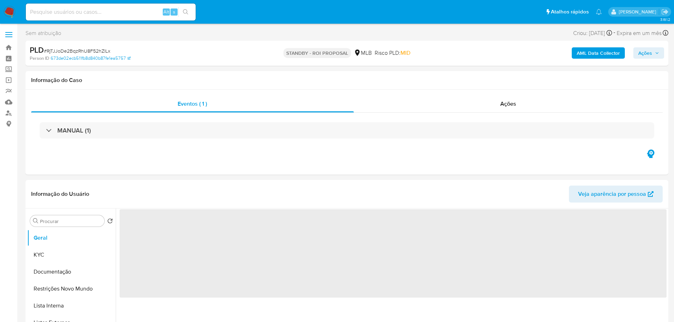
select select "10"
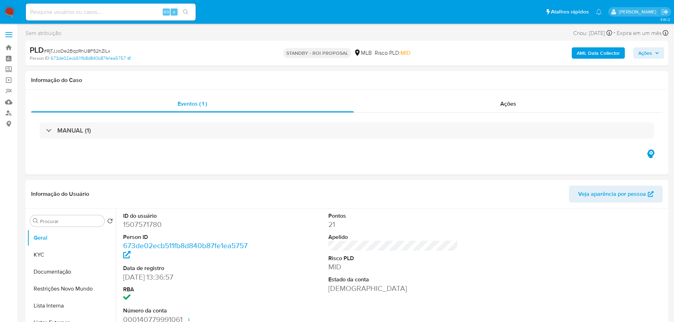
click at [73, 50] on span "# RjTJJoDe2BqzRhU8F52hZlLx" at bounding box center [77, 50] width 66 height 7
copy span "RjTJJoDe2BqzRhU8F52hZlLx"
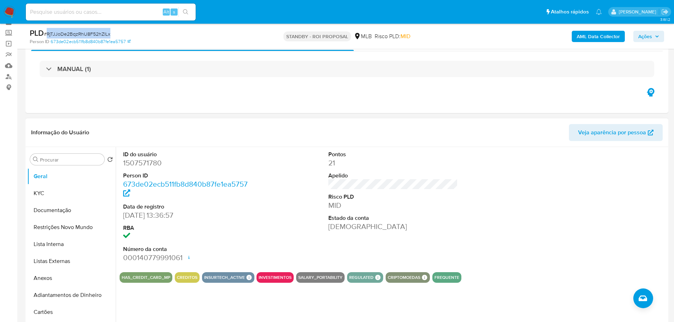
scroll to position [71, 0]
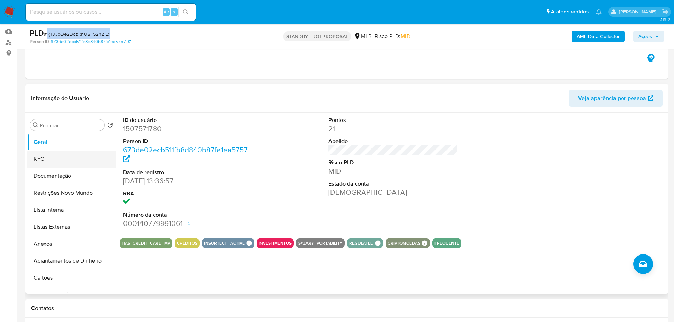
click at [60, 155] on button "KYC" at bounding box center [68, 159] width 83 height 17
